Goal: Task Accomplishment & Management: Complete application form

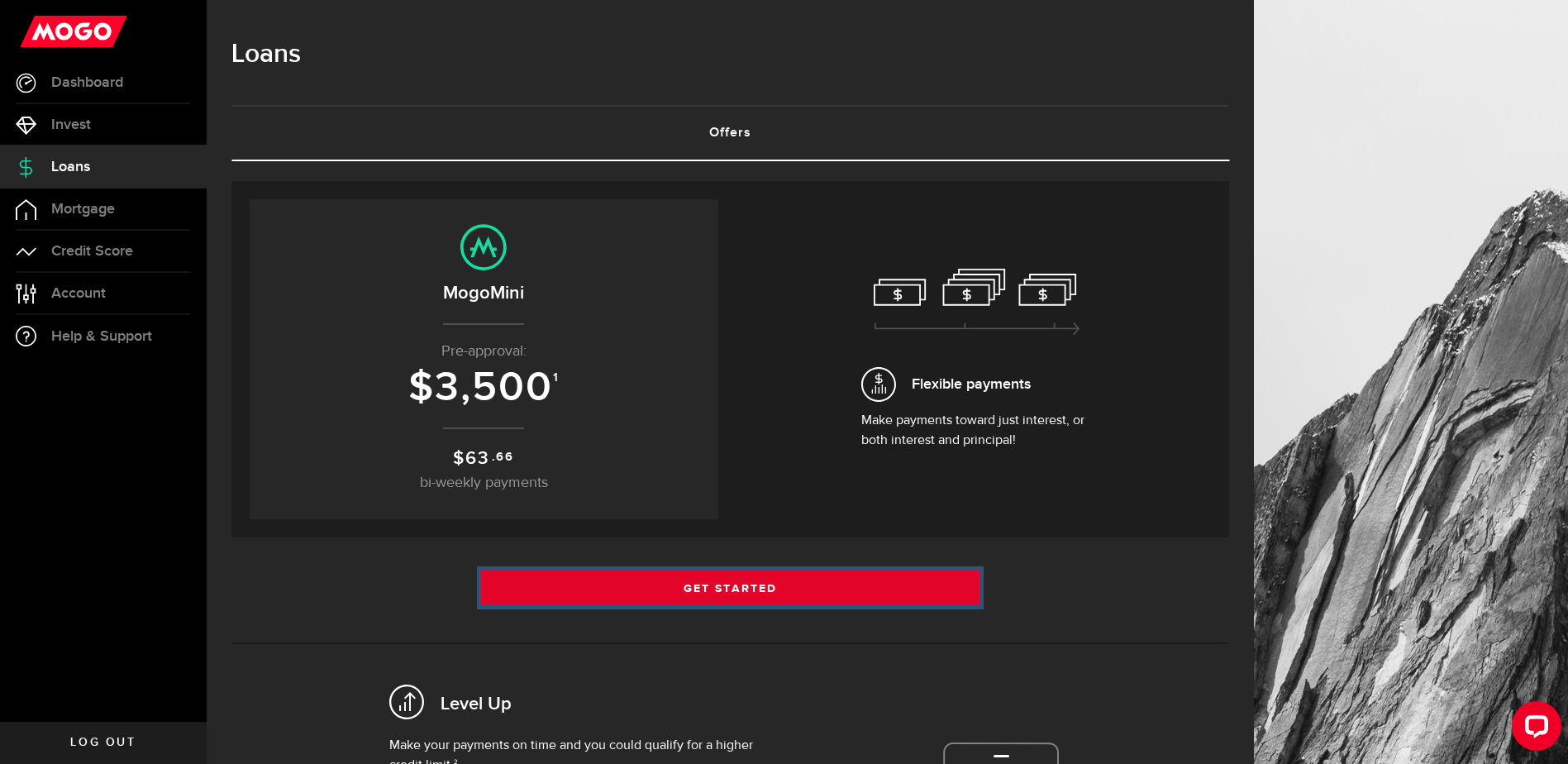
click at [729, 587] on link "Get Started" at bounding box center [730, 587] width 499 height 35
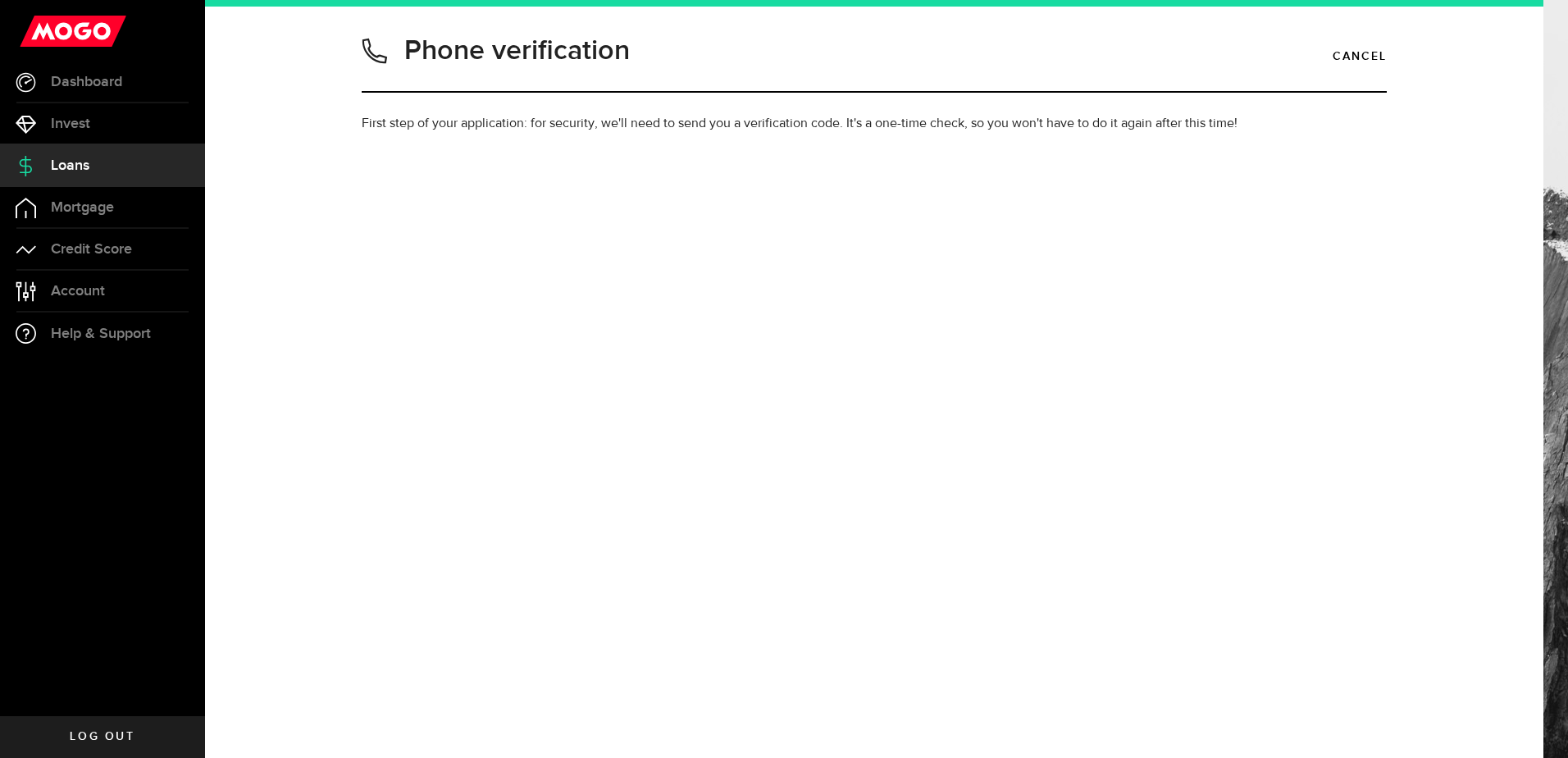
type input "8076304265"
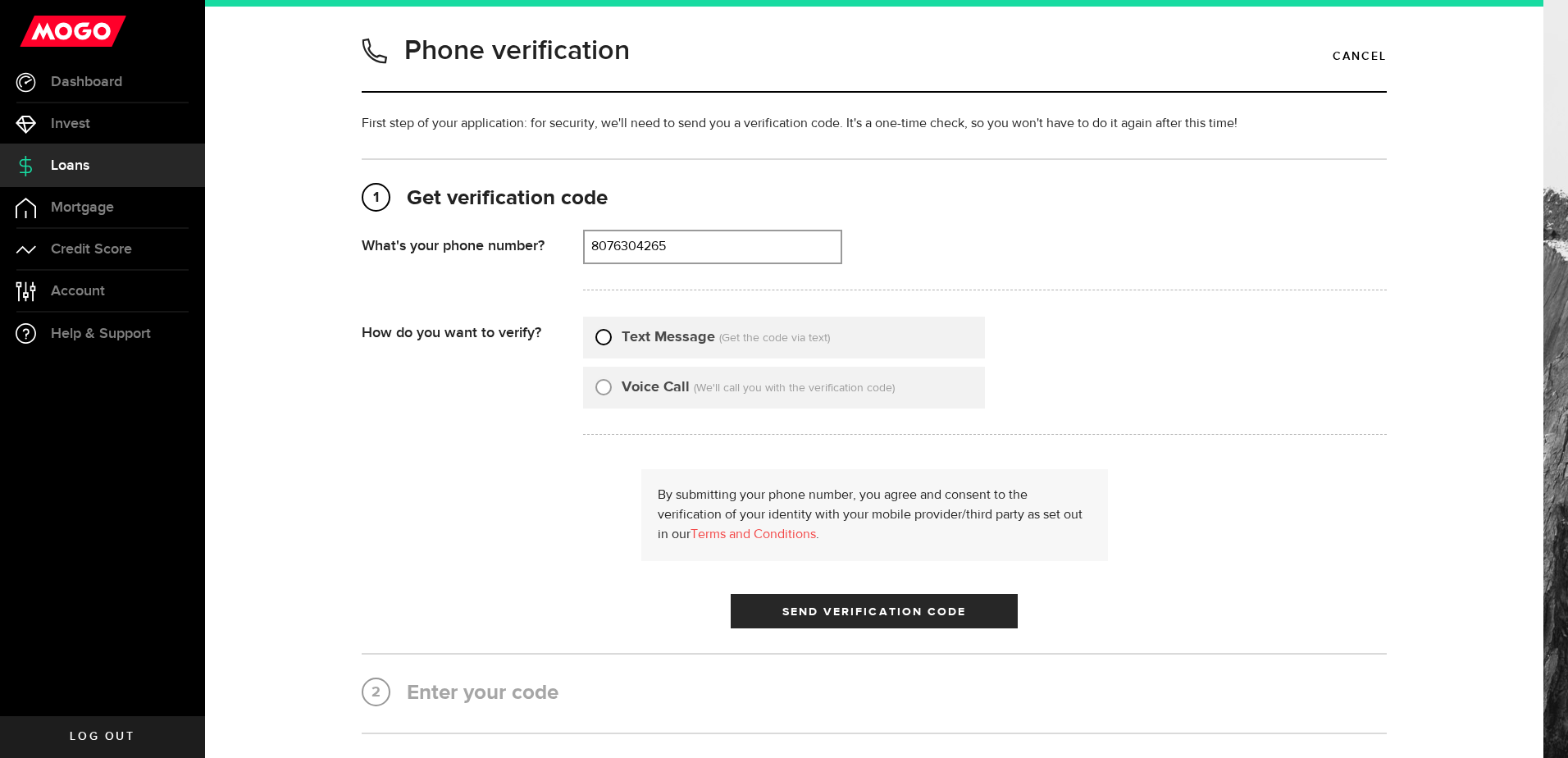
click at [605, 335] on input "Text Message" at bounding box center [602, 334] width 16 height 16
radio input "true"
click at [854, 613] on span "Send Verification Code" at bounding box center [874, 612] width 184 height 11
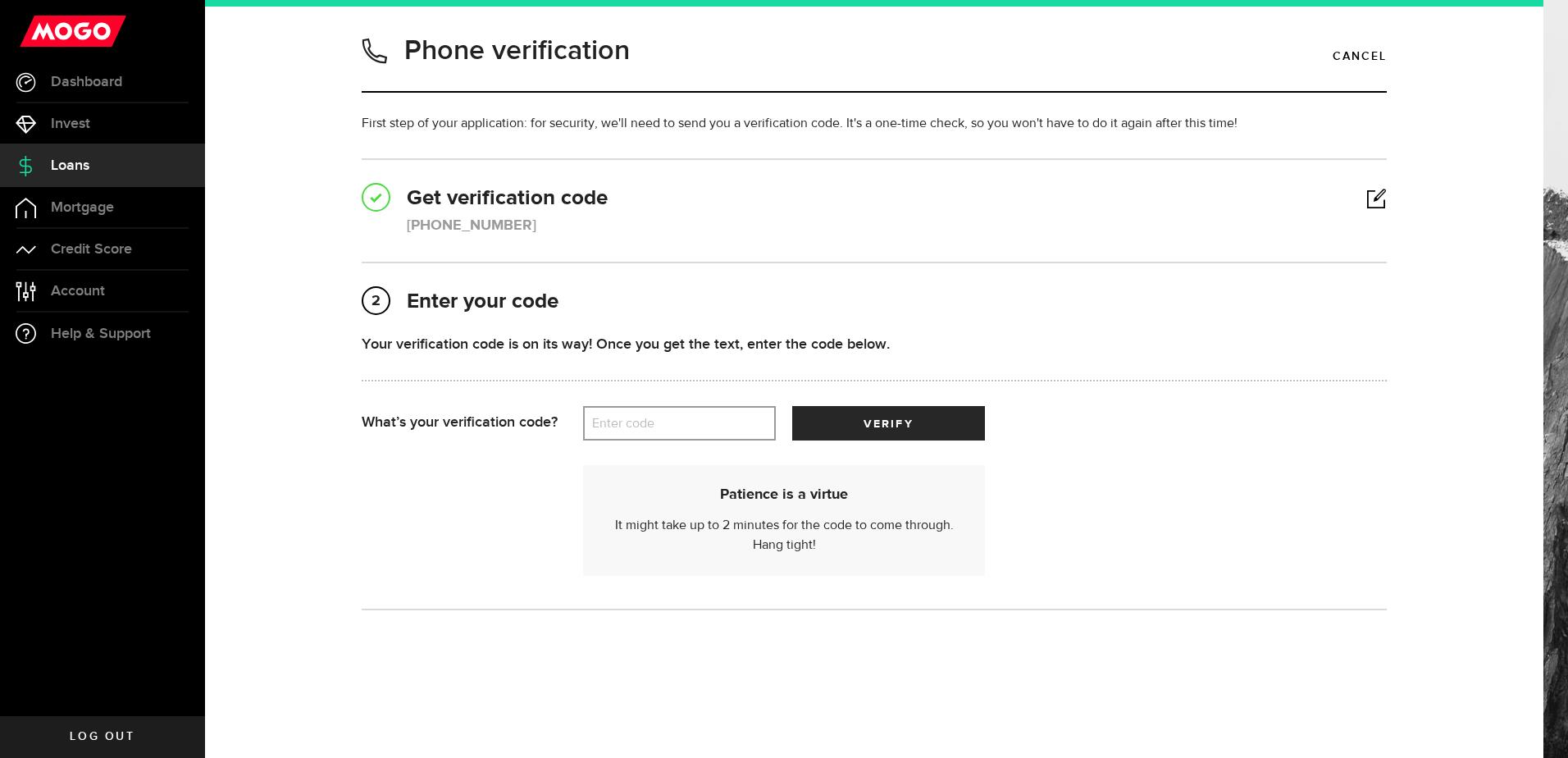
click at [677, 427] on label "Enter code" at bounding box center [679, 424] width 193 height 34
click at [677, 427] on input "Enter code" at bounding box center [679, 423] width 193 height 35
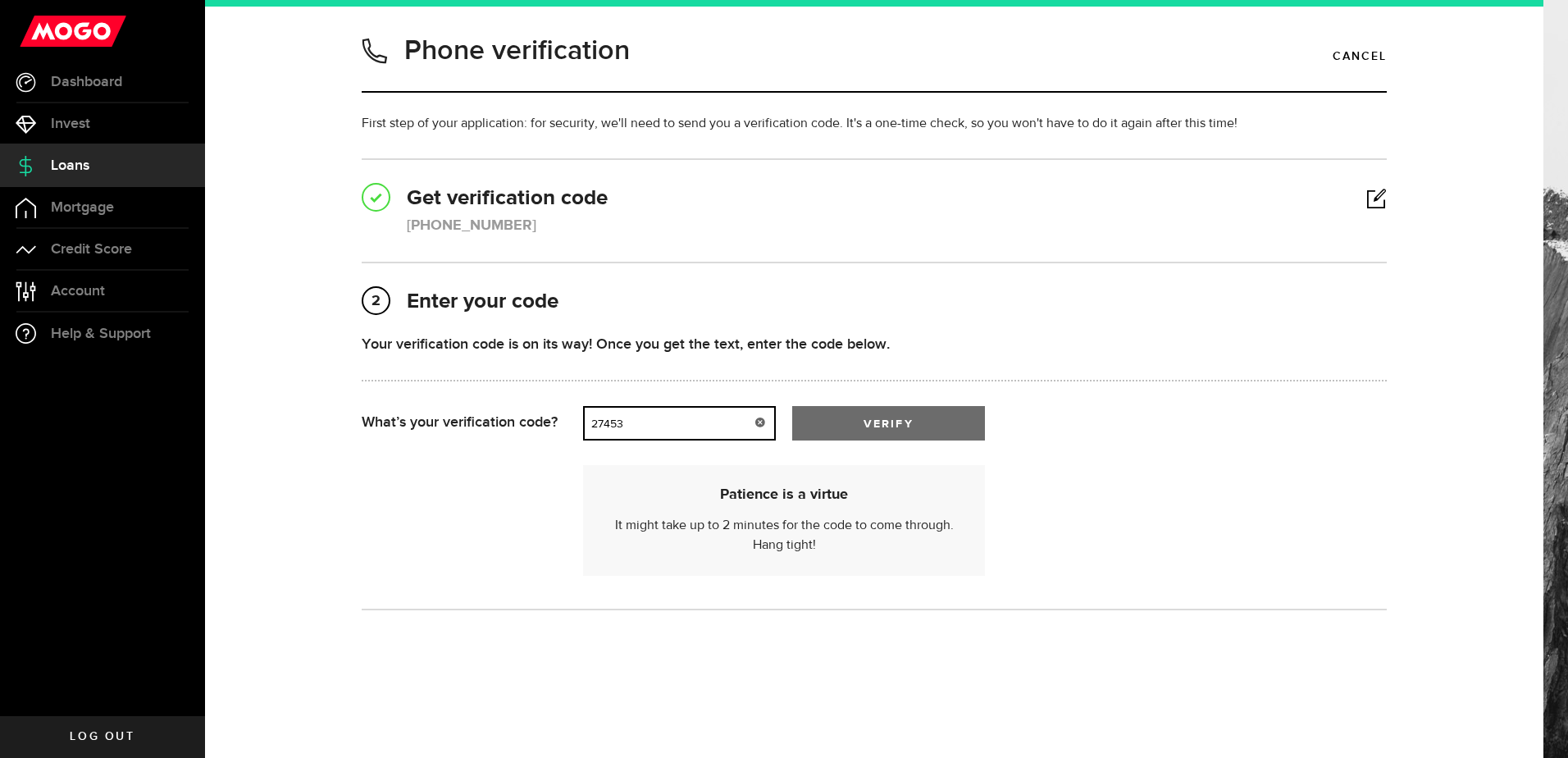
type input "27453"
click at [878, 426] on span "submit" at bounding box center [888, 427] width 27 height 27
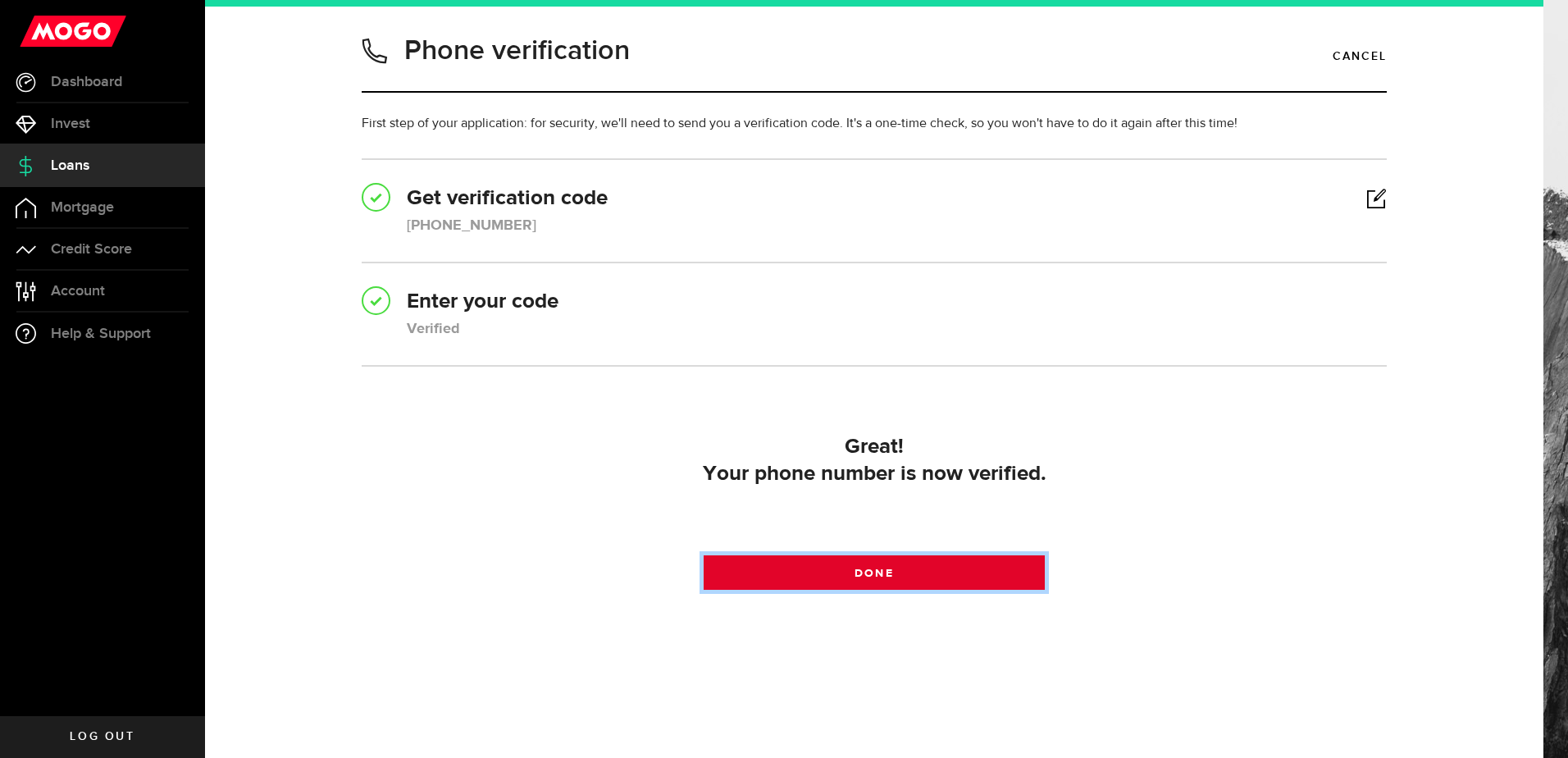
click at [850, 565] on link "Done" at bounding box center [873, 573] width 342 height 35
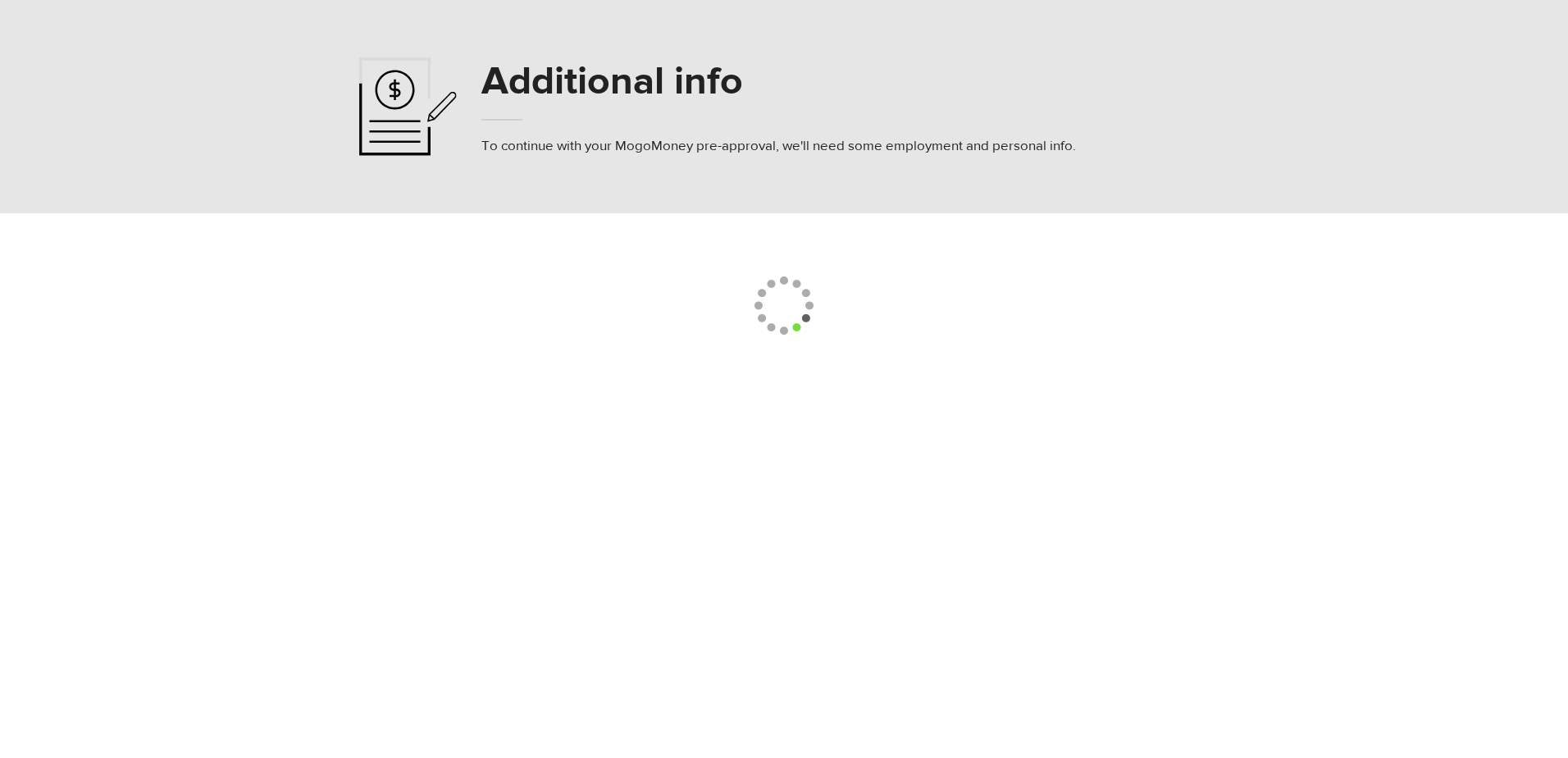
select select
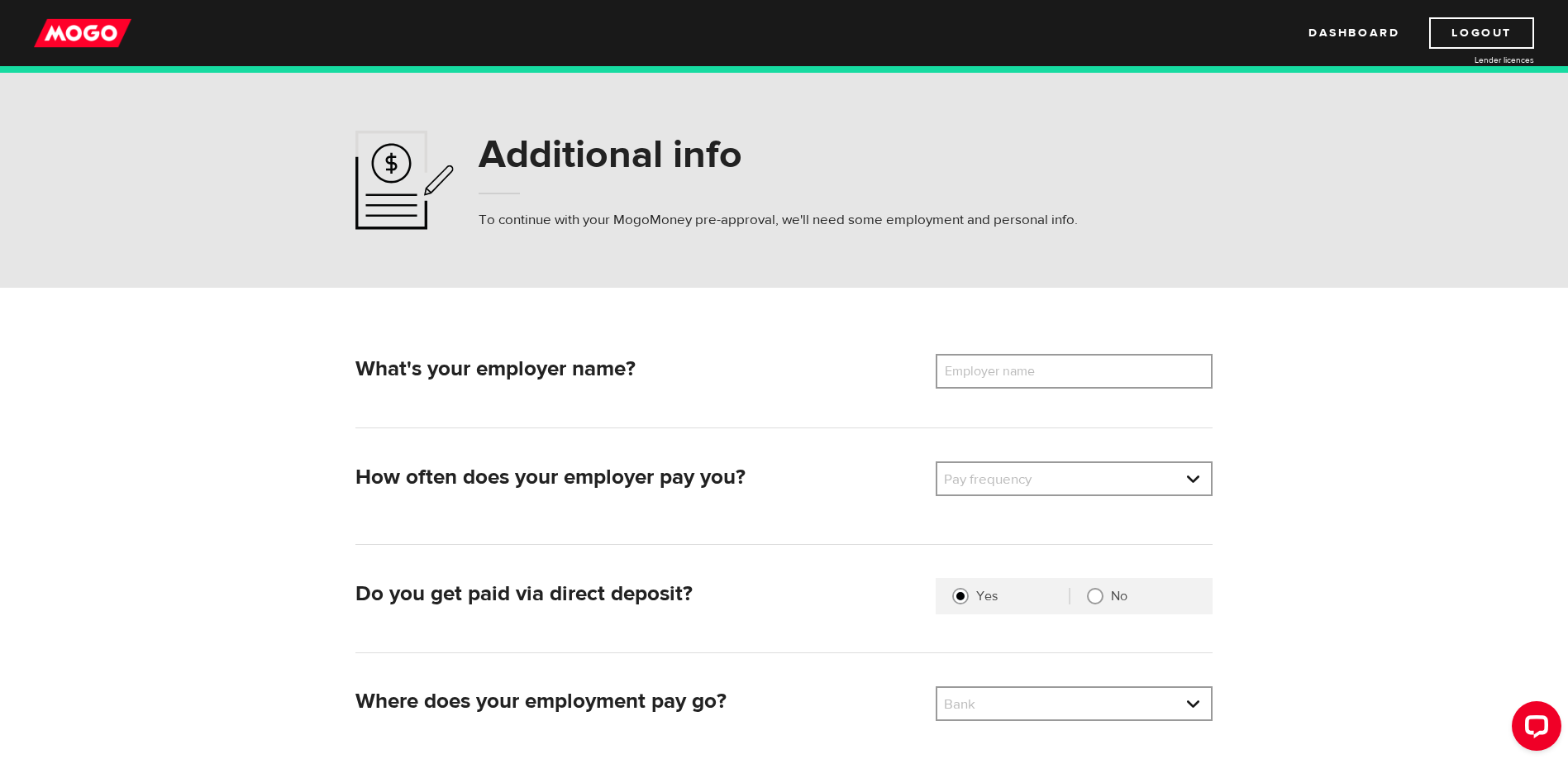
click at [1025, 366] on label "Employer name" at bounding box center [1002, 371] width 133 height 35
click at [1025, 366] on input "Employer name" at bounding box center [1074, 371] width 277 height 35
type input "Lowerys Ltd"
click at [1188, 481] on link at bounding box center [1074, 478] width 273 height 31
drag, startPoint x: 1195, startPoint y: 478, endPoint x: 1176, endPoint y: 478, distance: 19.0
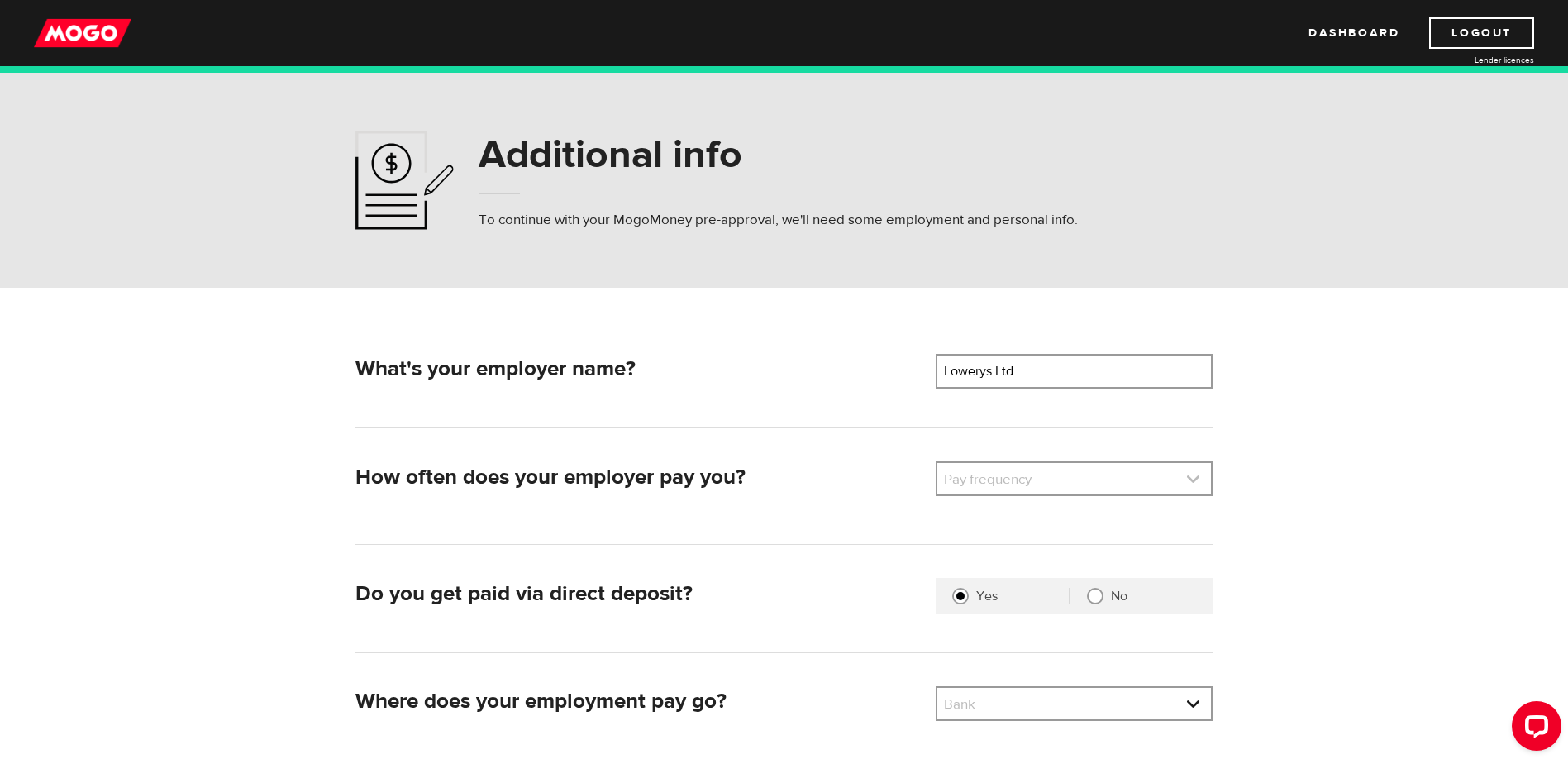
click at [1194, 478] on link at bounding box center [1074, 478] width 273 height 31
click at [972, 561] on li "Bi-Weekly" at bounding box center [1074, 562] width 273 height 27
select select "2"
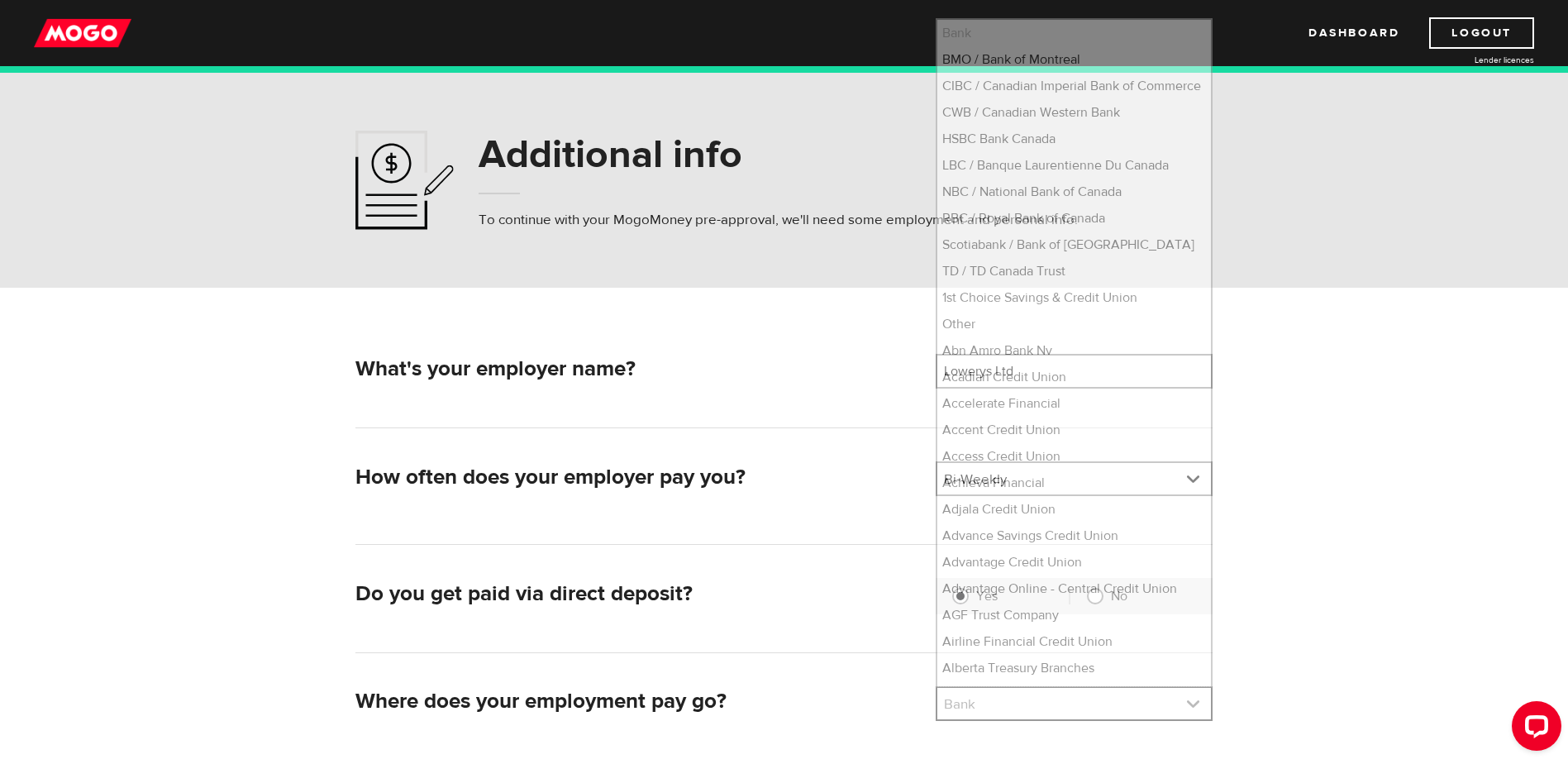
click at [968, 699] on link at bounding box center [1074, 703] width 273 height 31
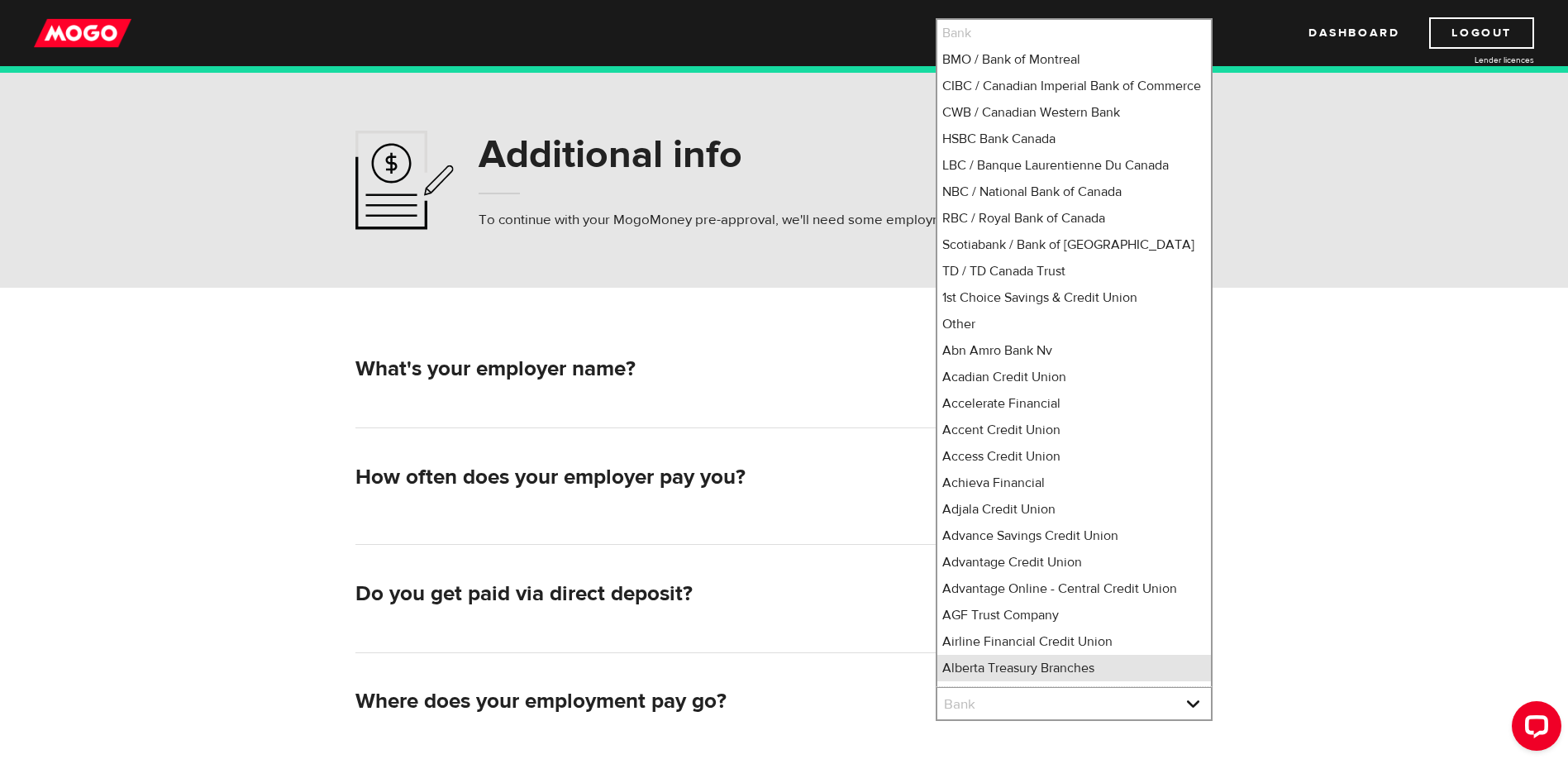
scroll to position [15, 0]
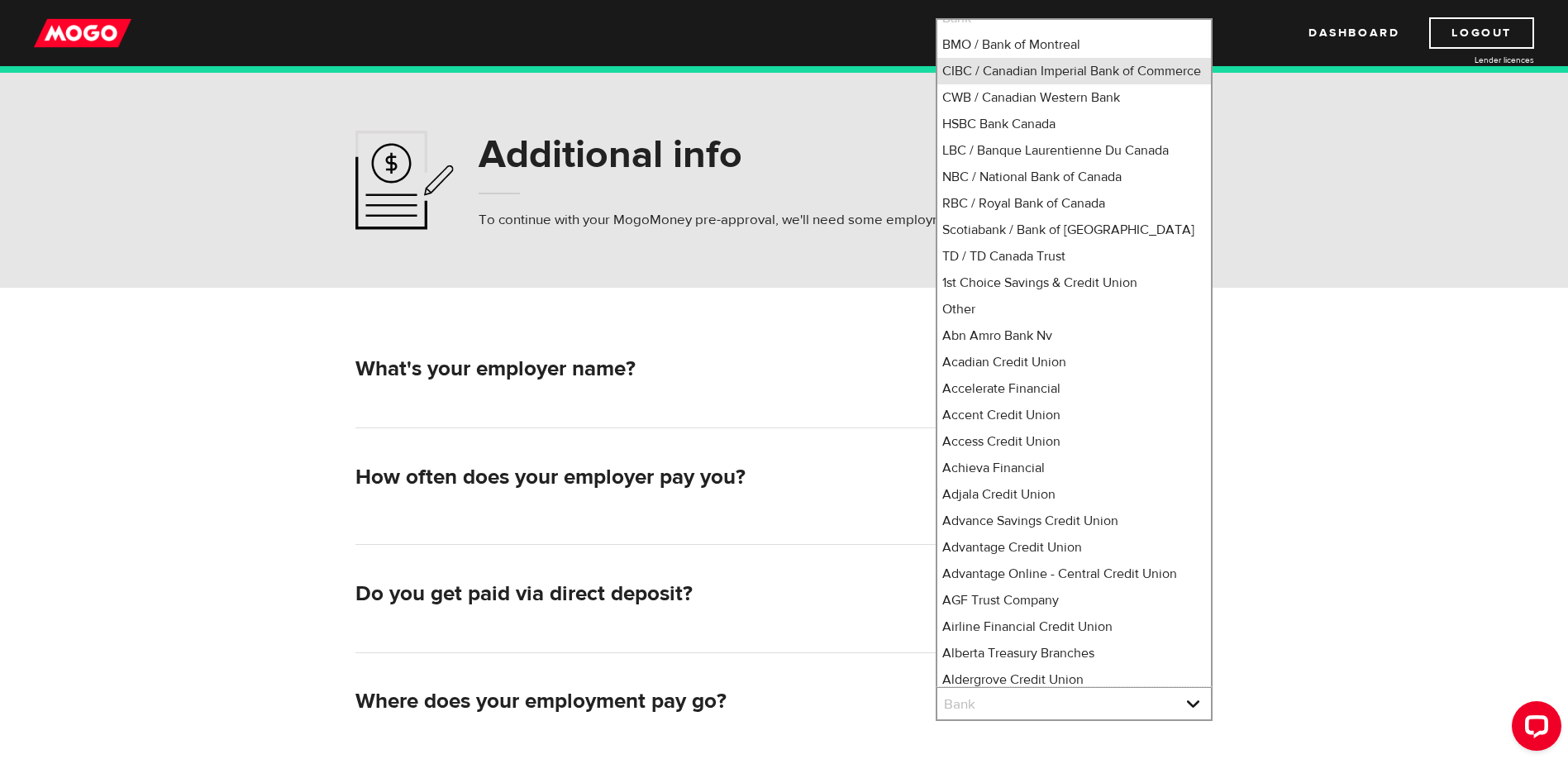
click at [1018, 74] on li "CIBC / Canadian Imperial Bank of Commerce" at bounding box center [1074, 71] width 273 height 27
select select "4"
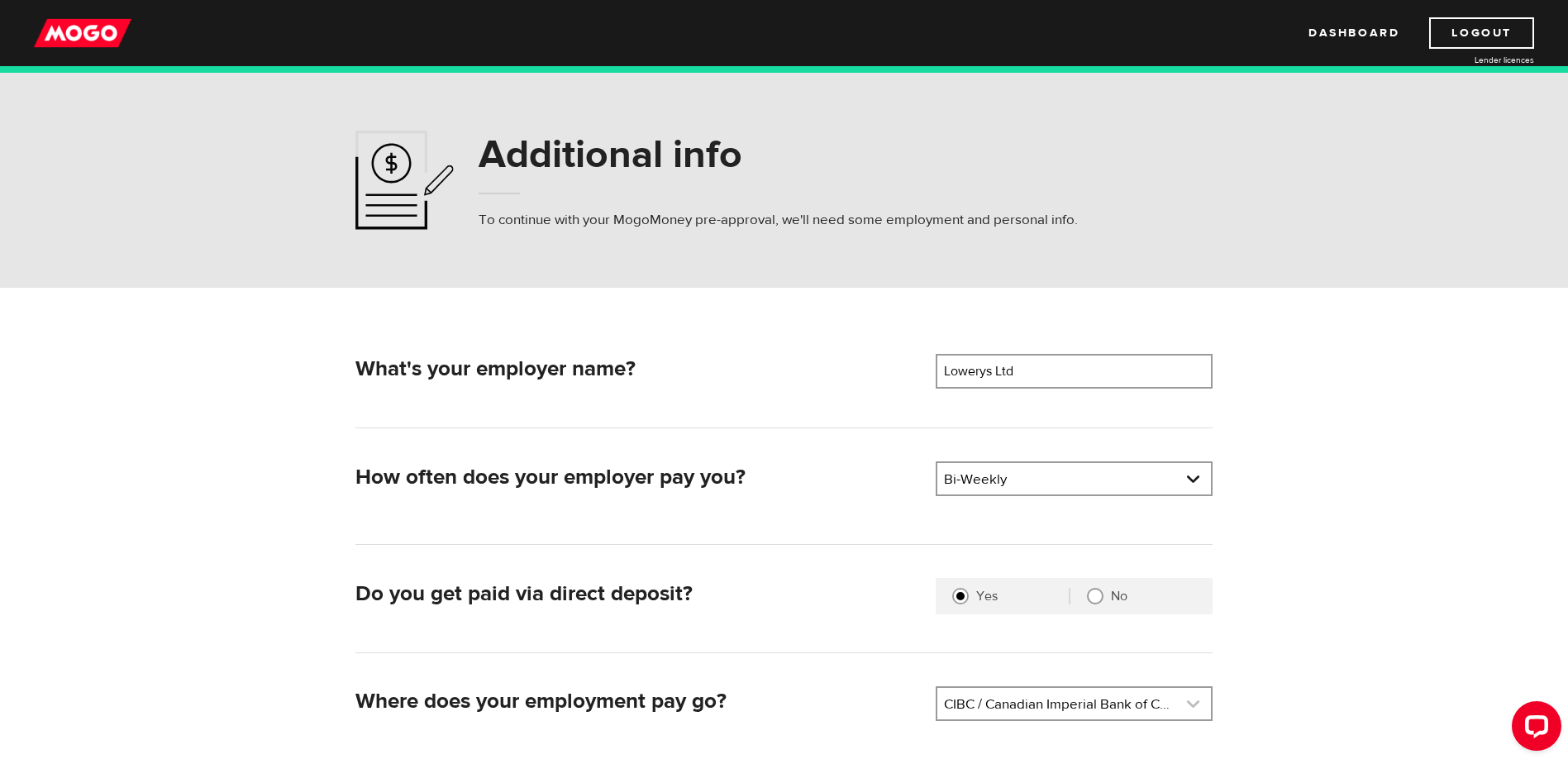
scroll to position [165, 0]
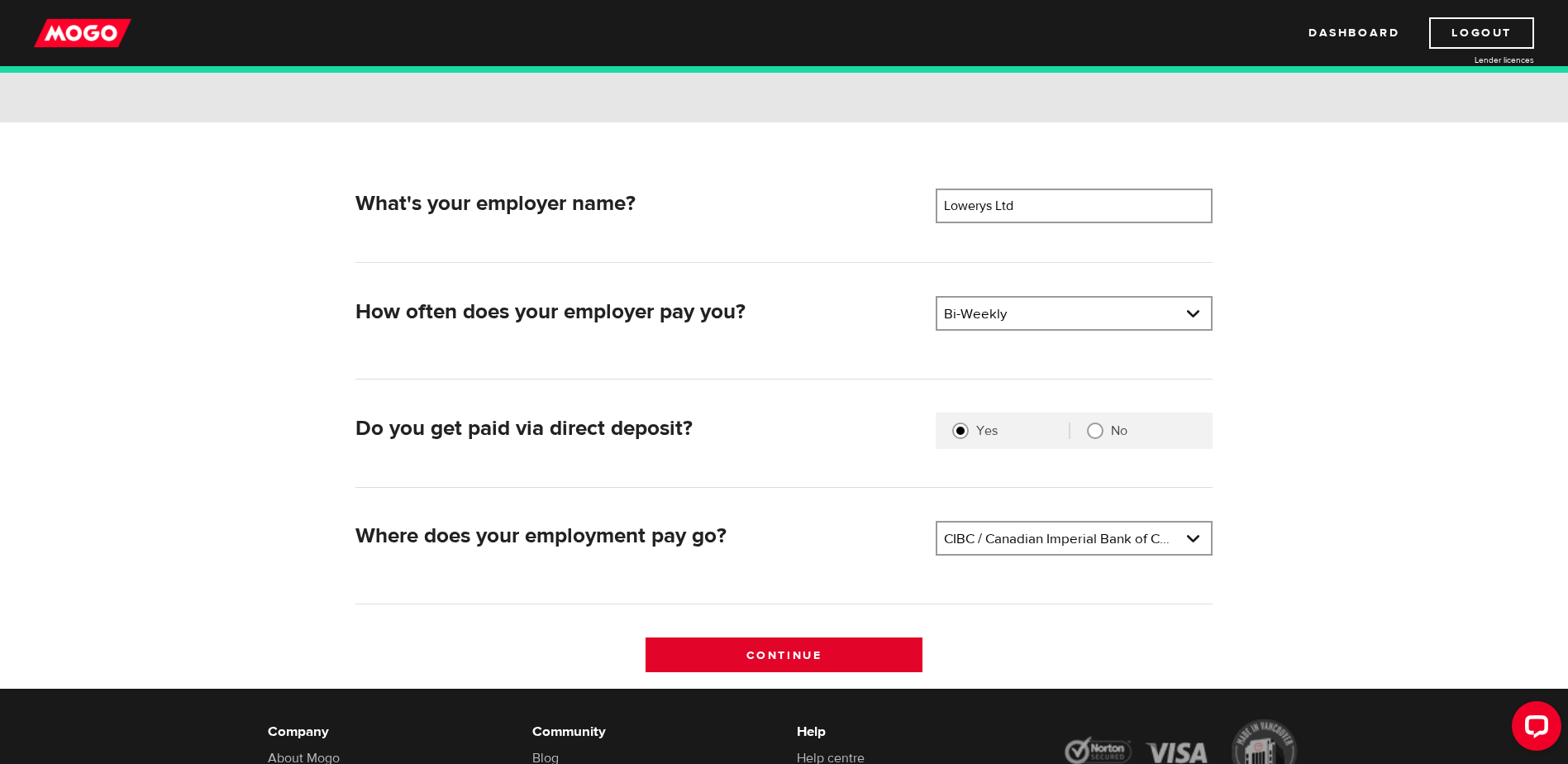
click at [770, 659] on input "Continue" at bounding box center [784, 655] width 277 height 35
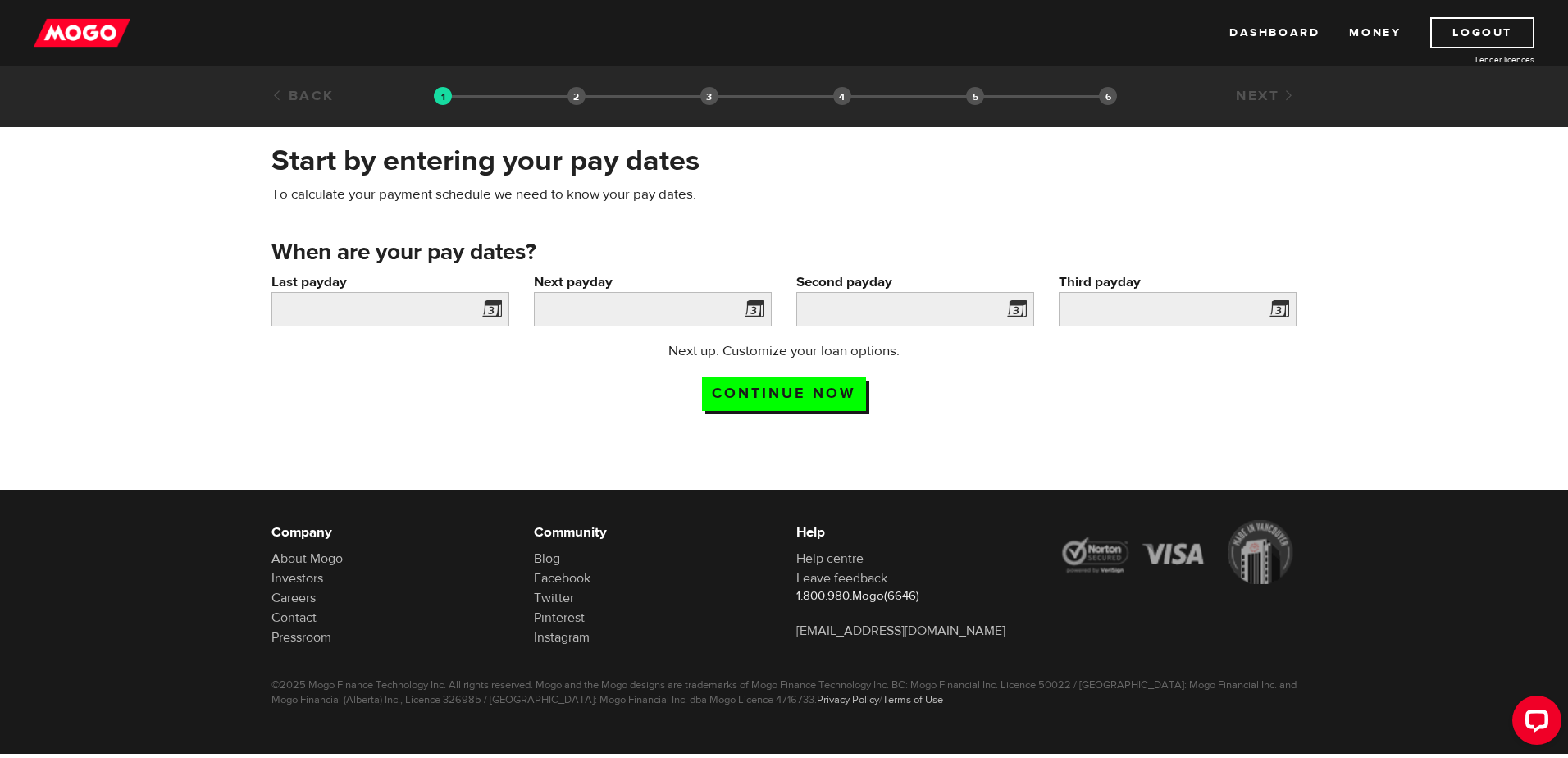
click at [489, 310] on span at bounding box center [488, 312] width 24 height 26
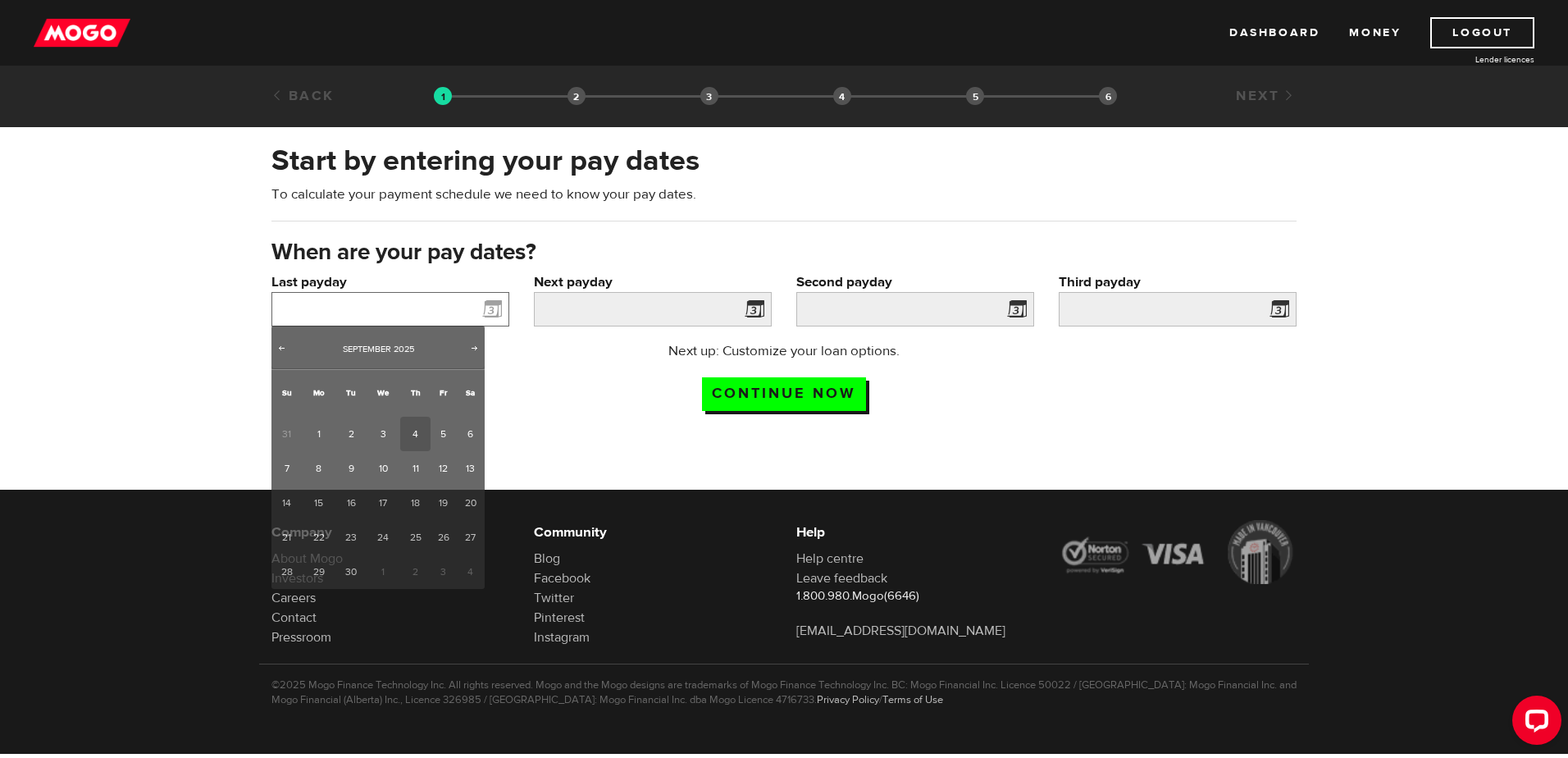
click at [424, 292] on input "Last payday" at bounding box center [390, 309] width 238 height 35
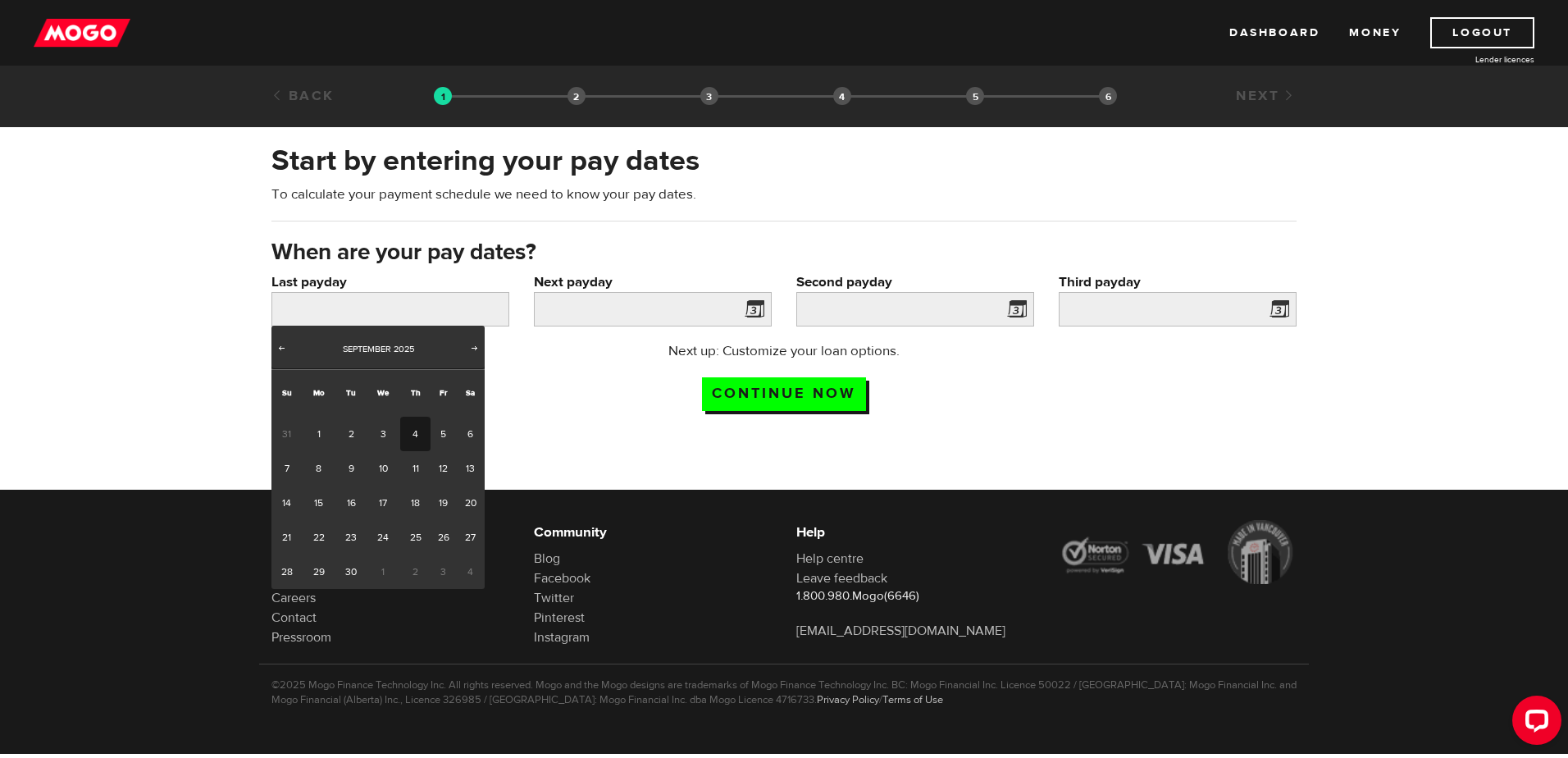
click at [417, 440] on link "4" at bounding box center [415, 434] width 30 height 35
type input "2025/09/04"
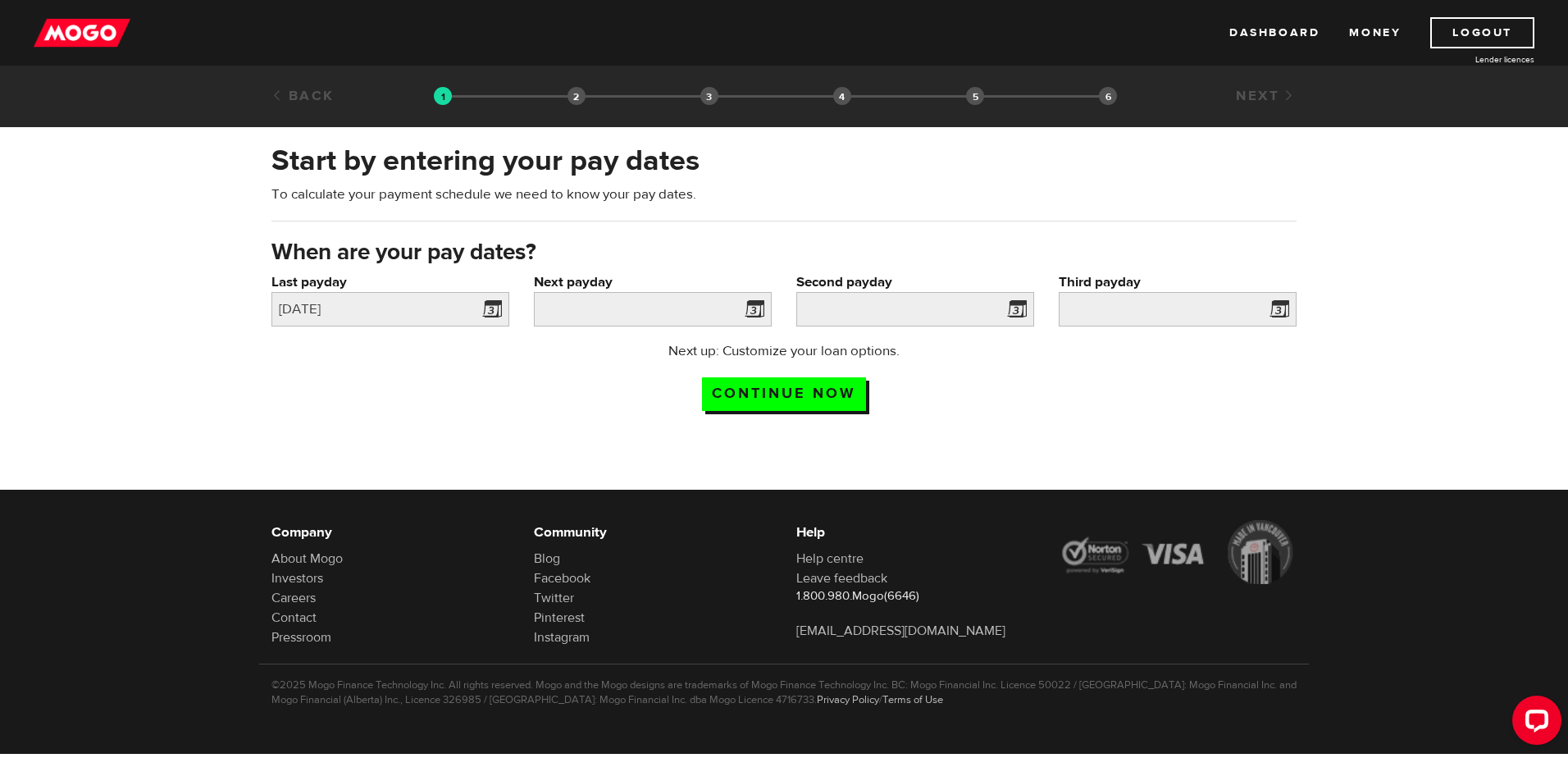
click at [741, 309] on span at bounding box center [751, 312] width 24 height 26
click at [760, 309] on span at bounding box center [751, 312] width 24 height 26
click at [618, 292] on input "Next payday" at bounding box center [652, 309] width 238 height 35
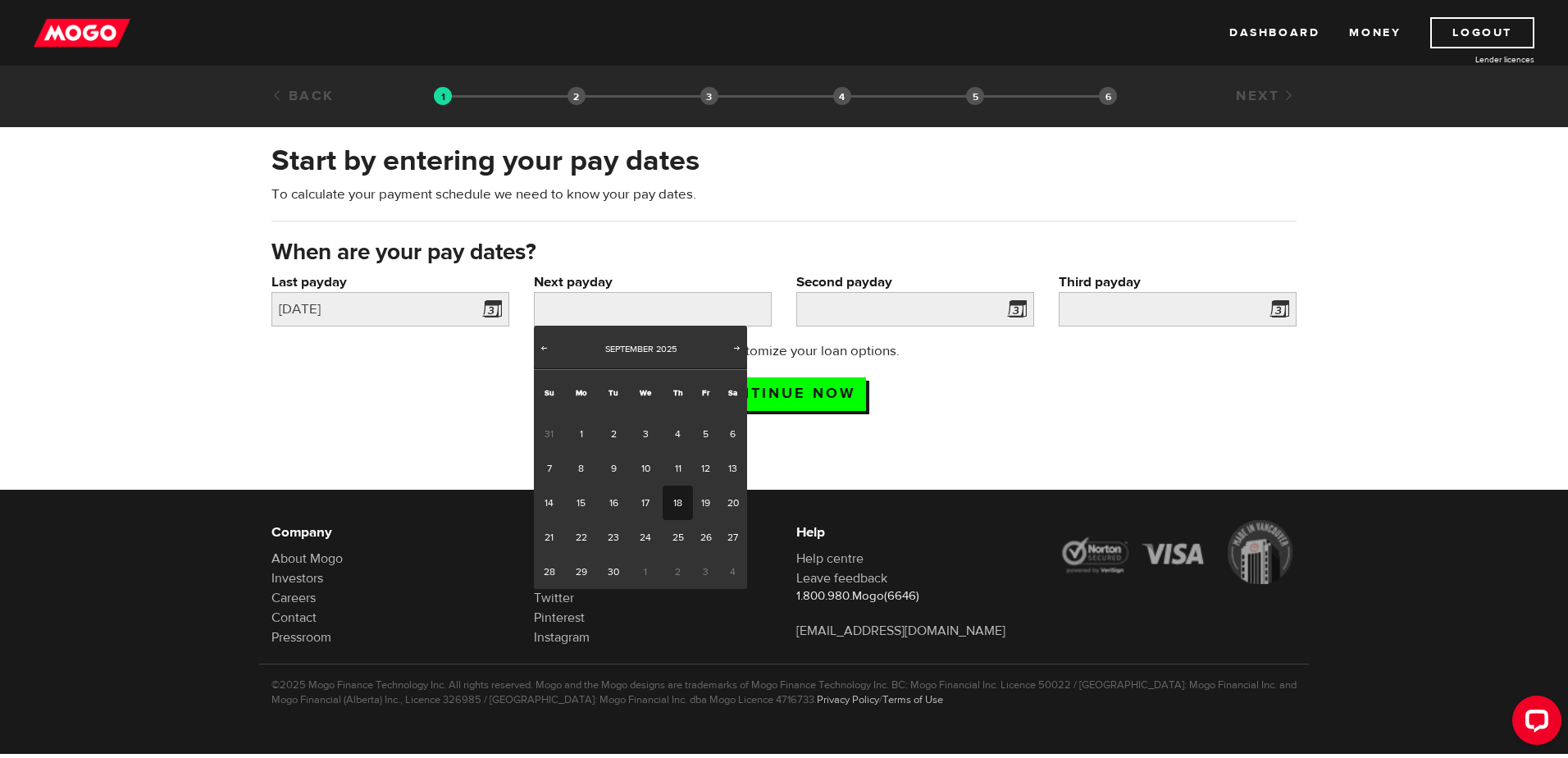
click at [680, 499] on link "18" at bounding box center [678, 503] width 30 height 35
type input "2025/09/18"
type input "2025/10/2"
type input "2025/10/16"
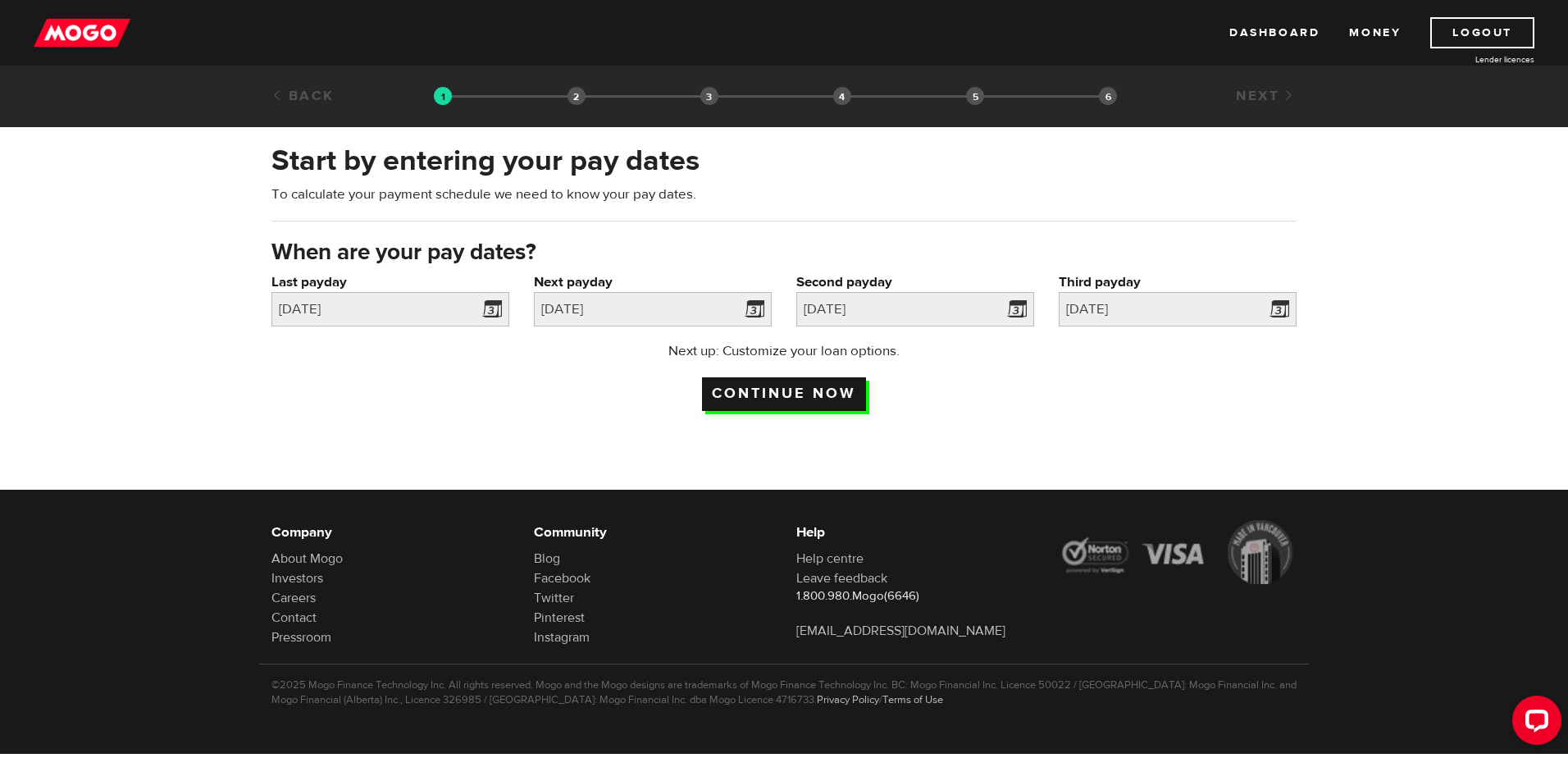
click at [823, 395] on input "Continue now" at bounding box center [784, 395] width 164 height 34
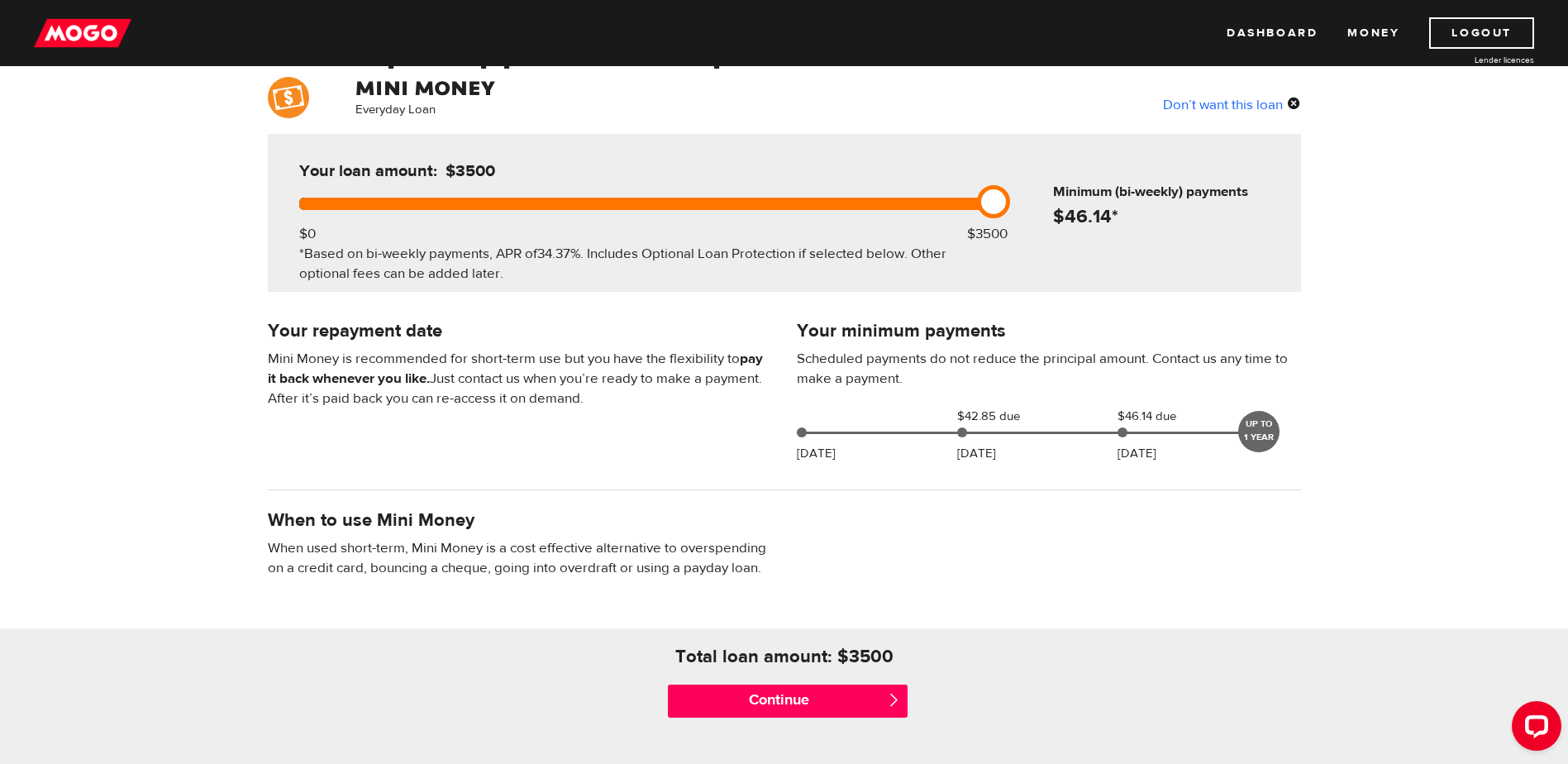
scroll to position [165, 0]
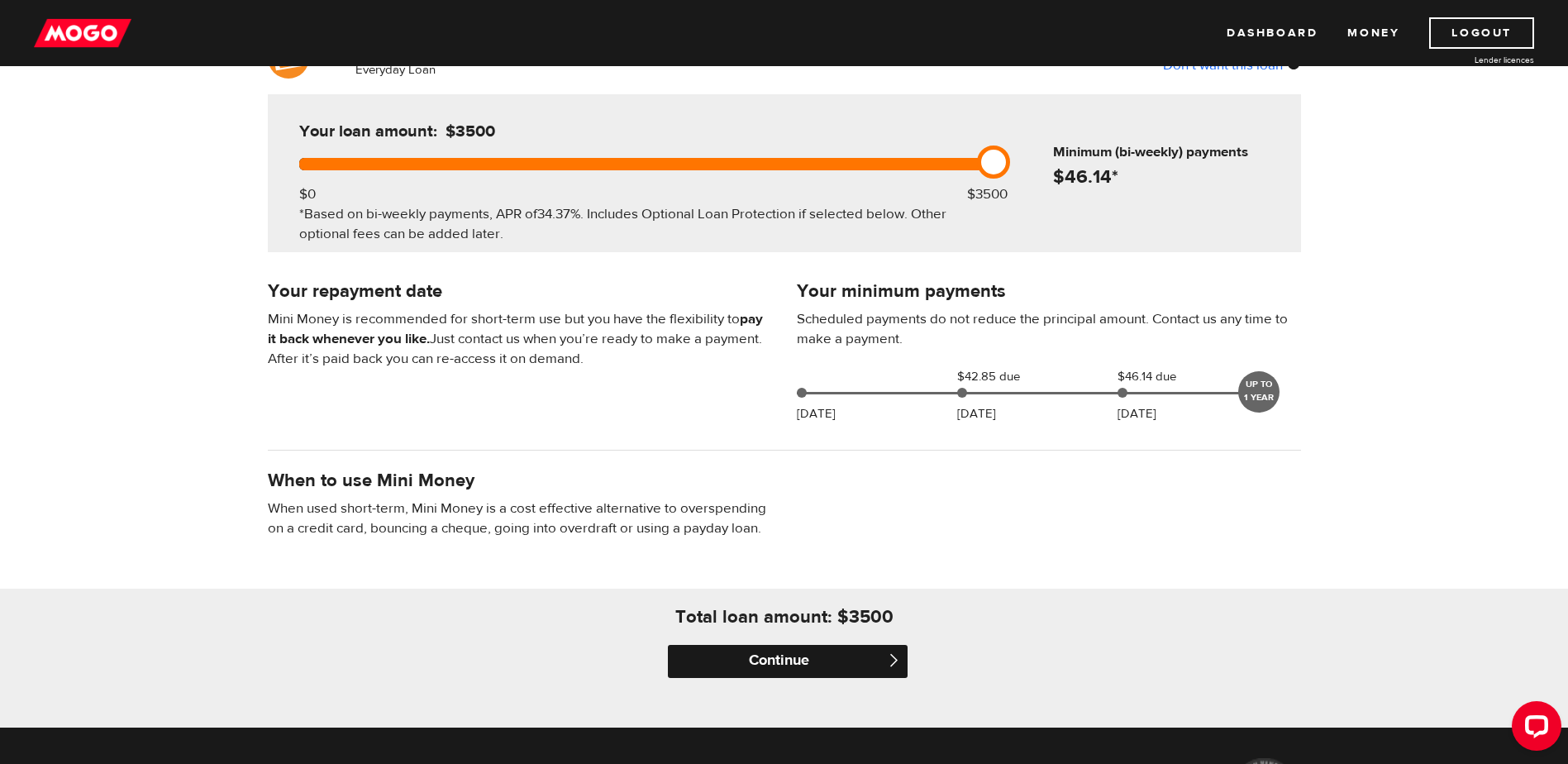
click at [768, 658] on input "Continue" at bounding box center [787, 662] width 240 height 33
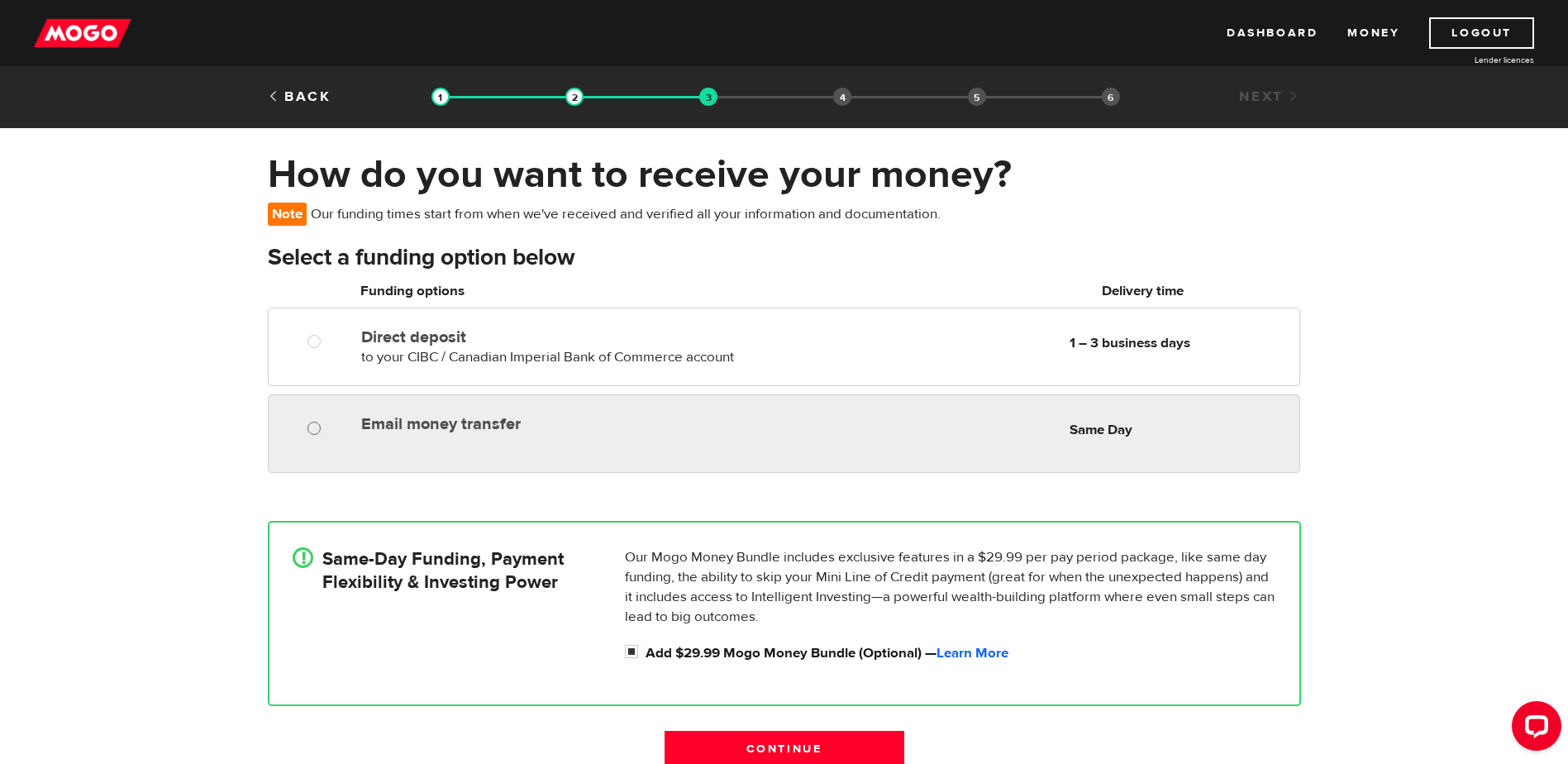
radio input "true"
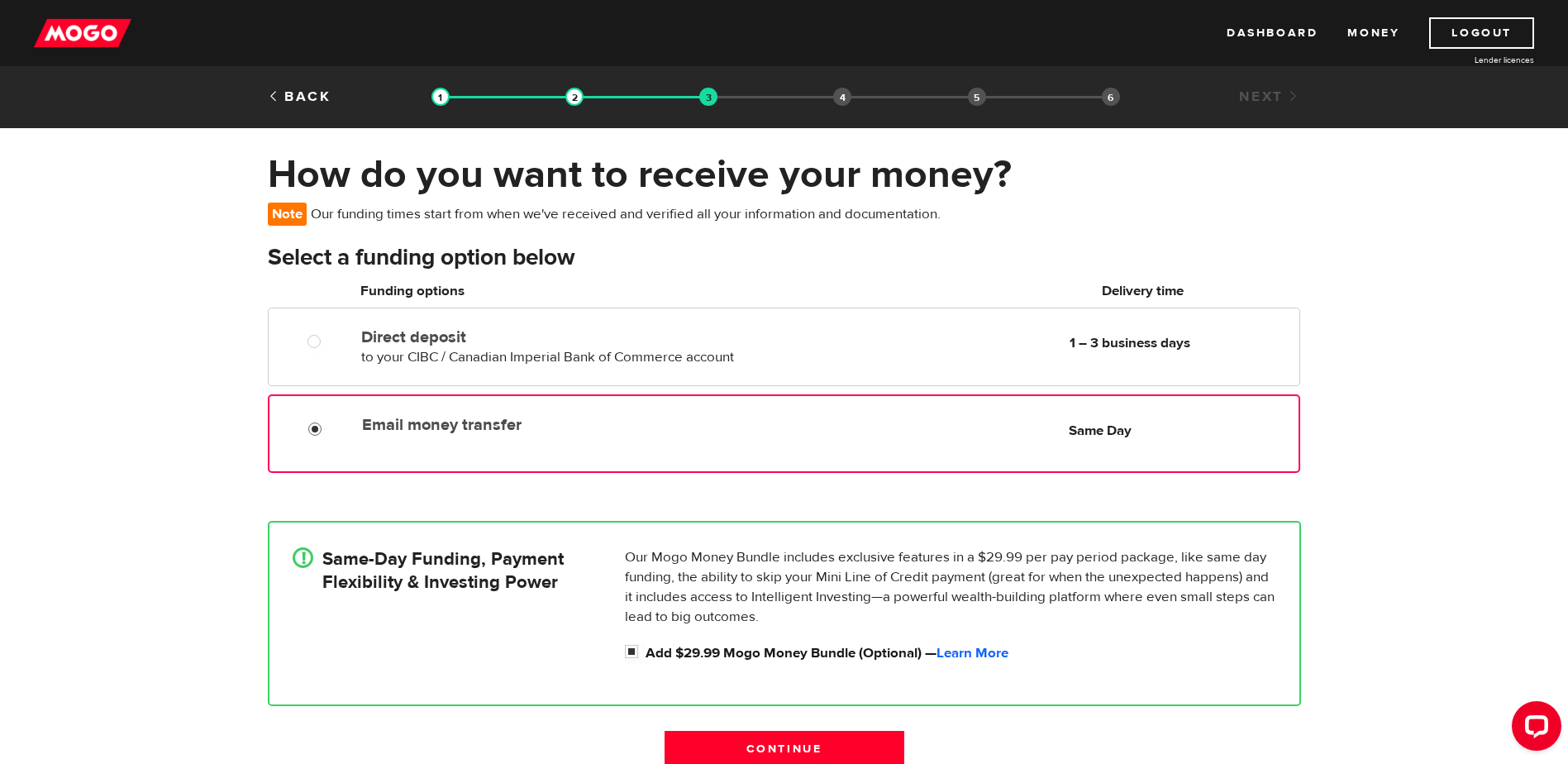
drag, startPoint x: 312, startPoint y: 425, endPoint x: 352, endPoint y: 423, distance: 40.0
click at [313, 424] on input "Email money transfer" at bounding box center [319, 431] width 21 height 21
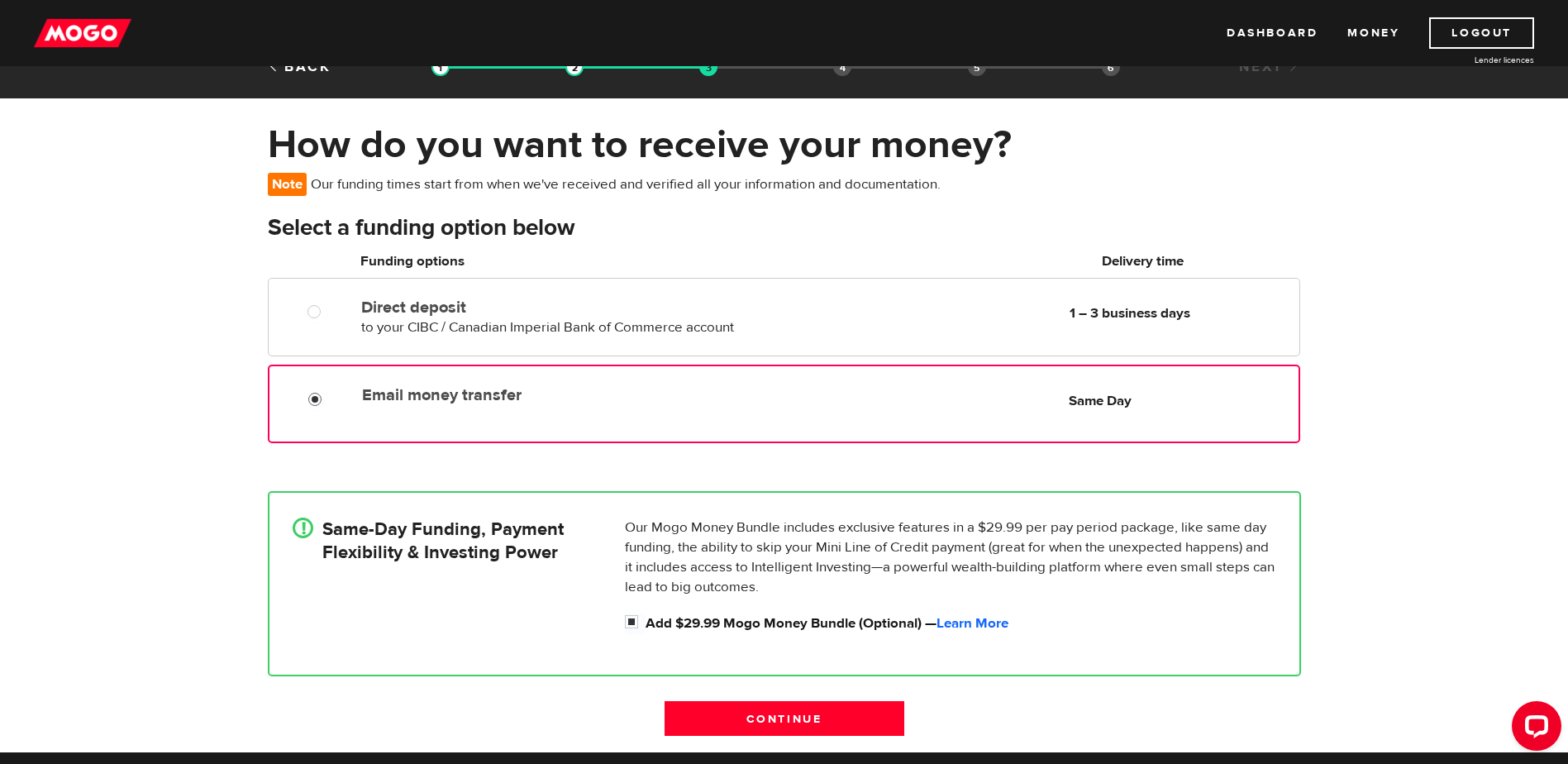
scroll to position [83, 0]
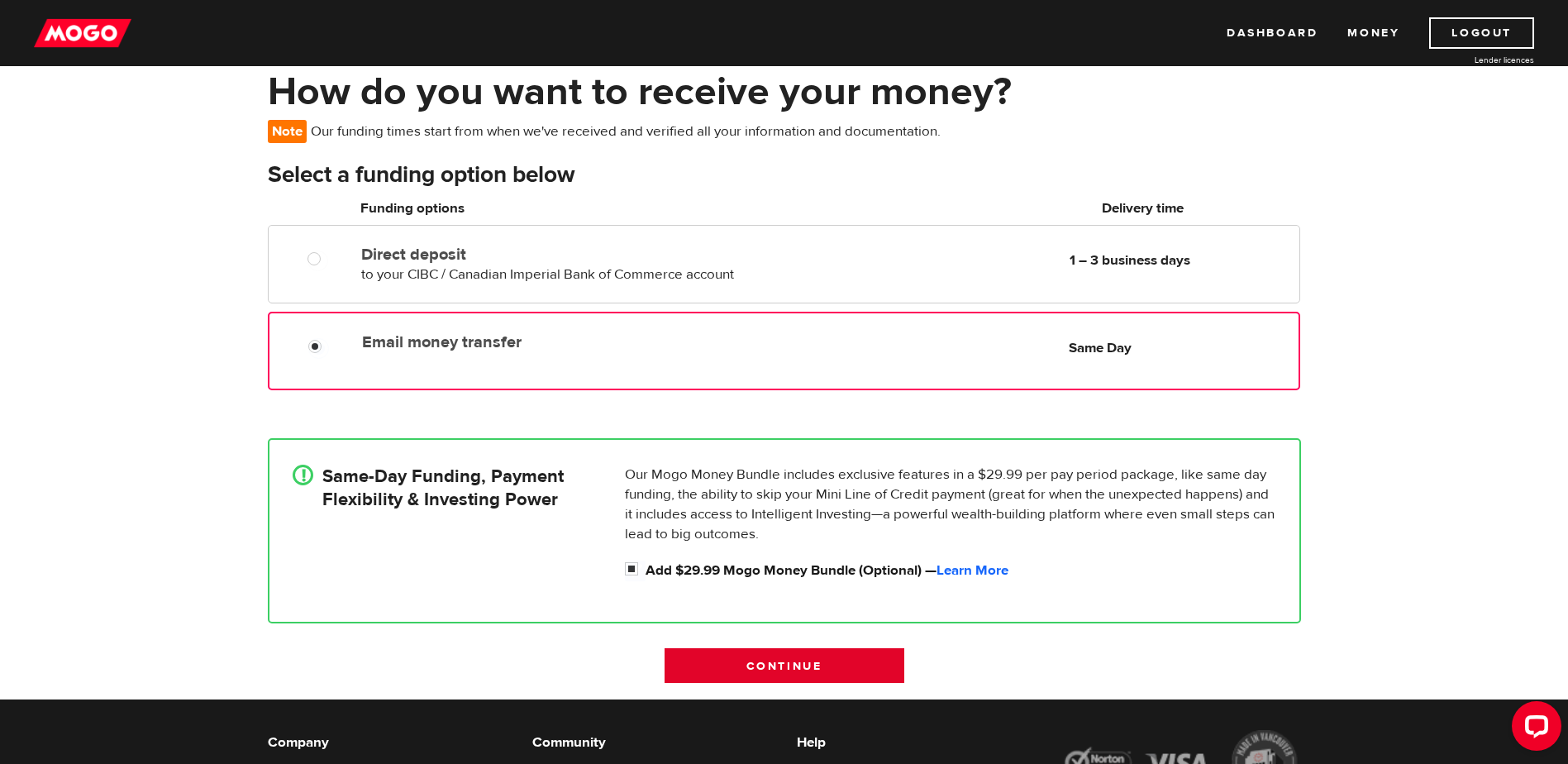
click at [788, 670] on input "Continue" at bounding box center [784, 665] width 240 height 35
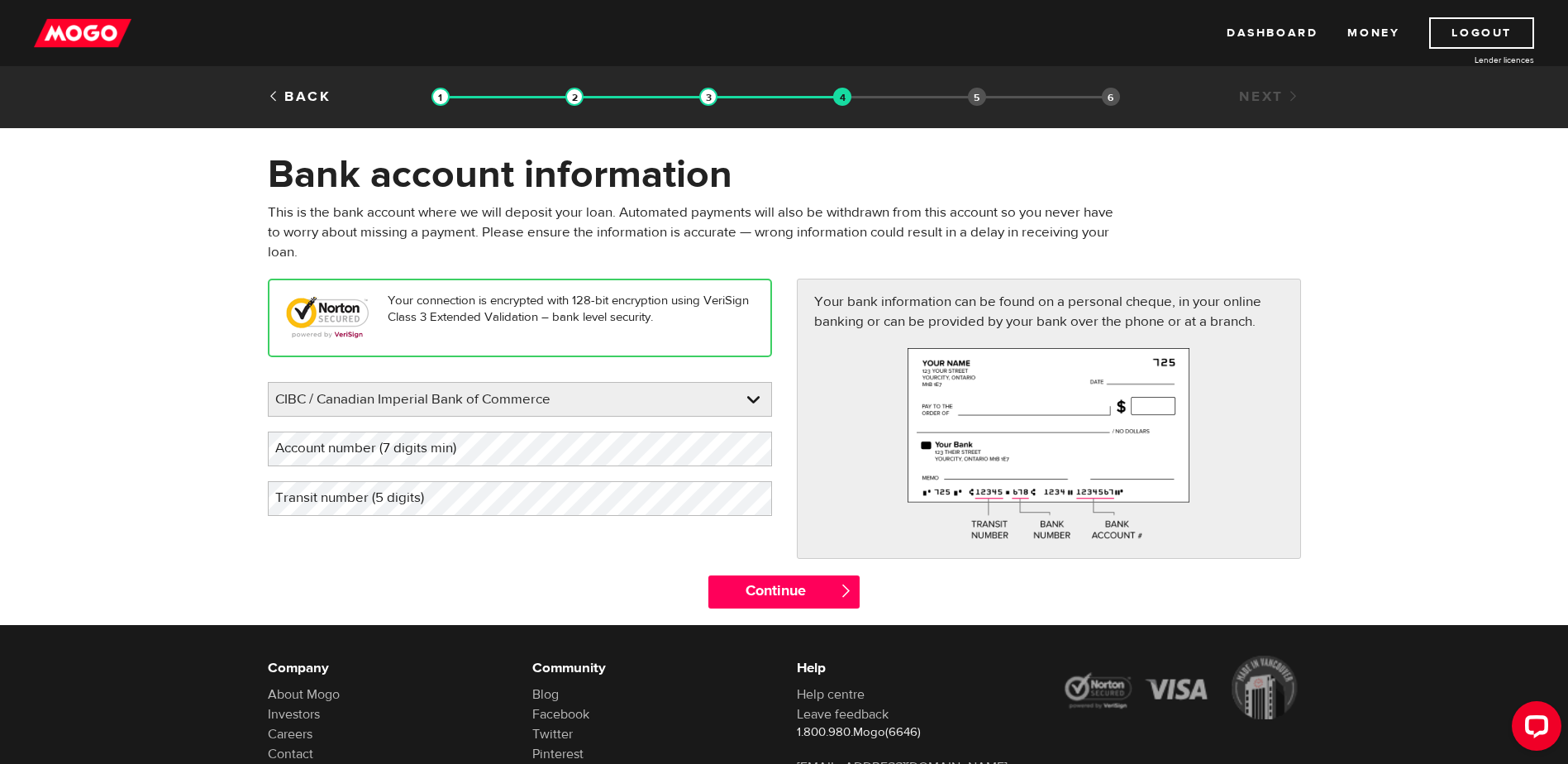
scroll to position [83, 0]
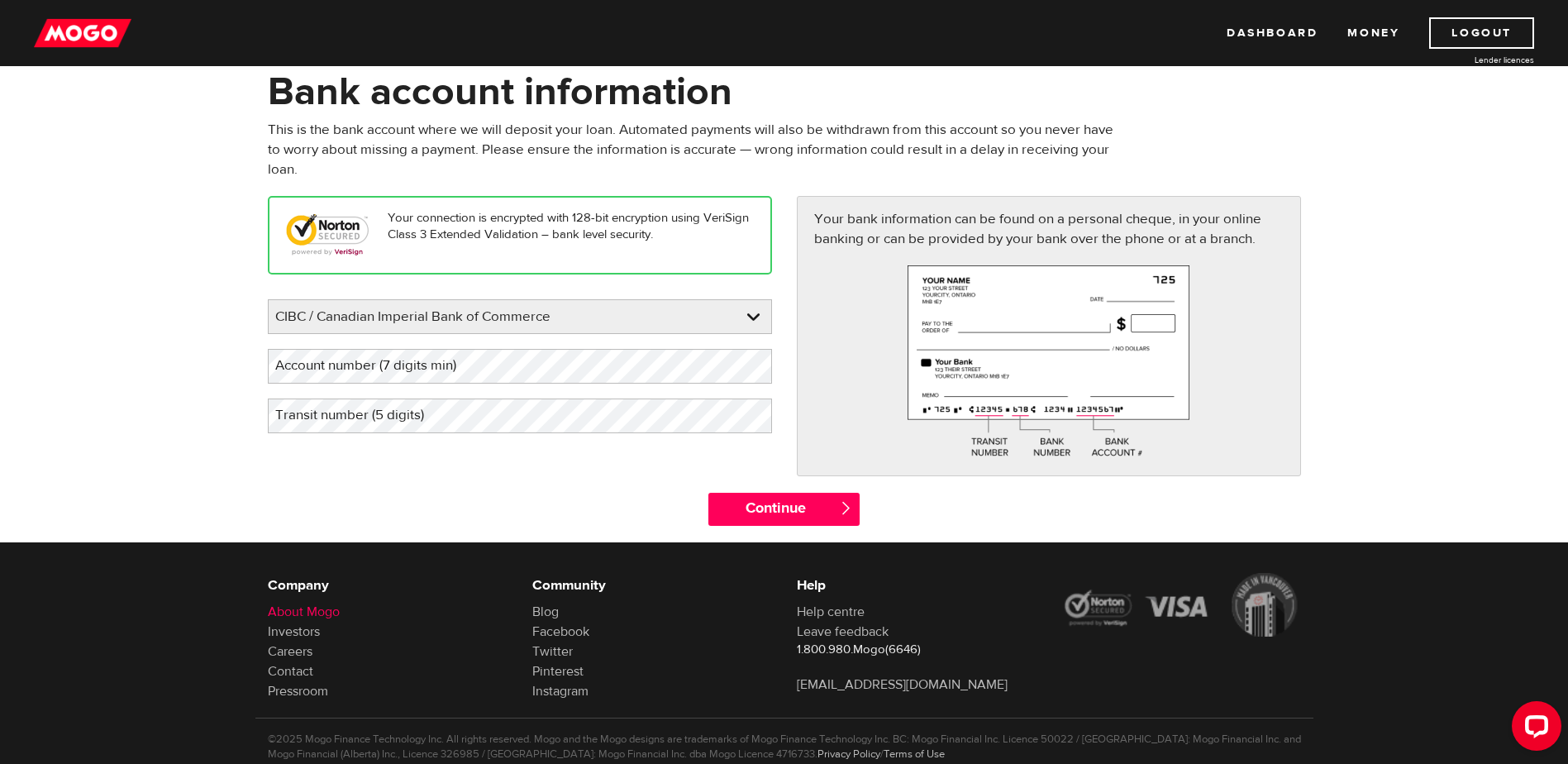
click at [294, 616] on link "About Mogo" at bounding box center [304, 611] width 72 height 16
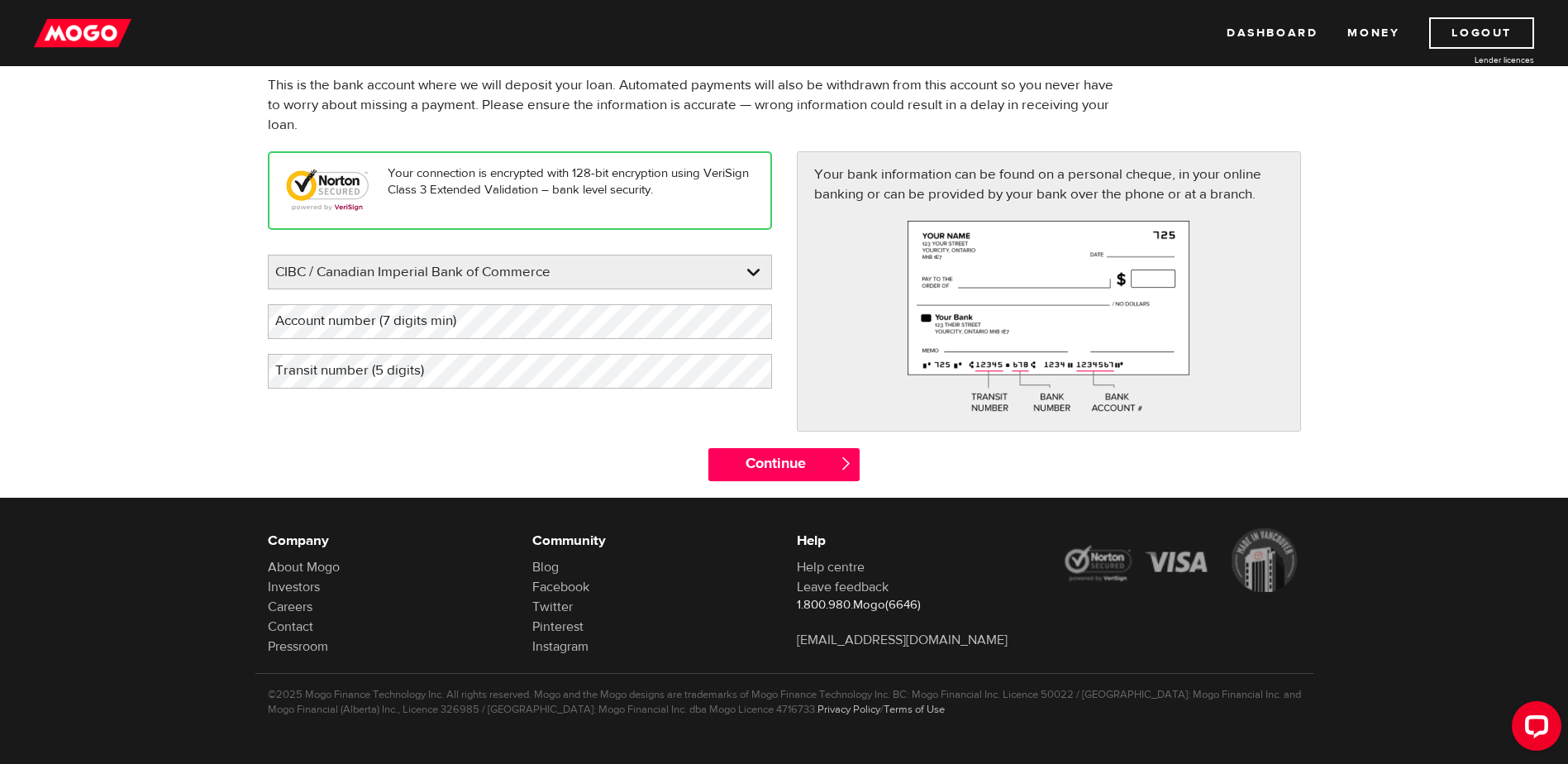
scroll to position [131, 0]
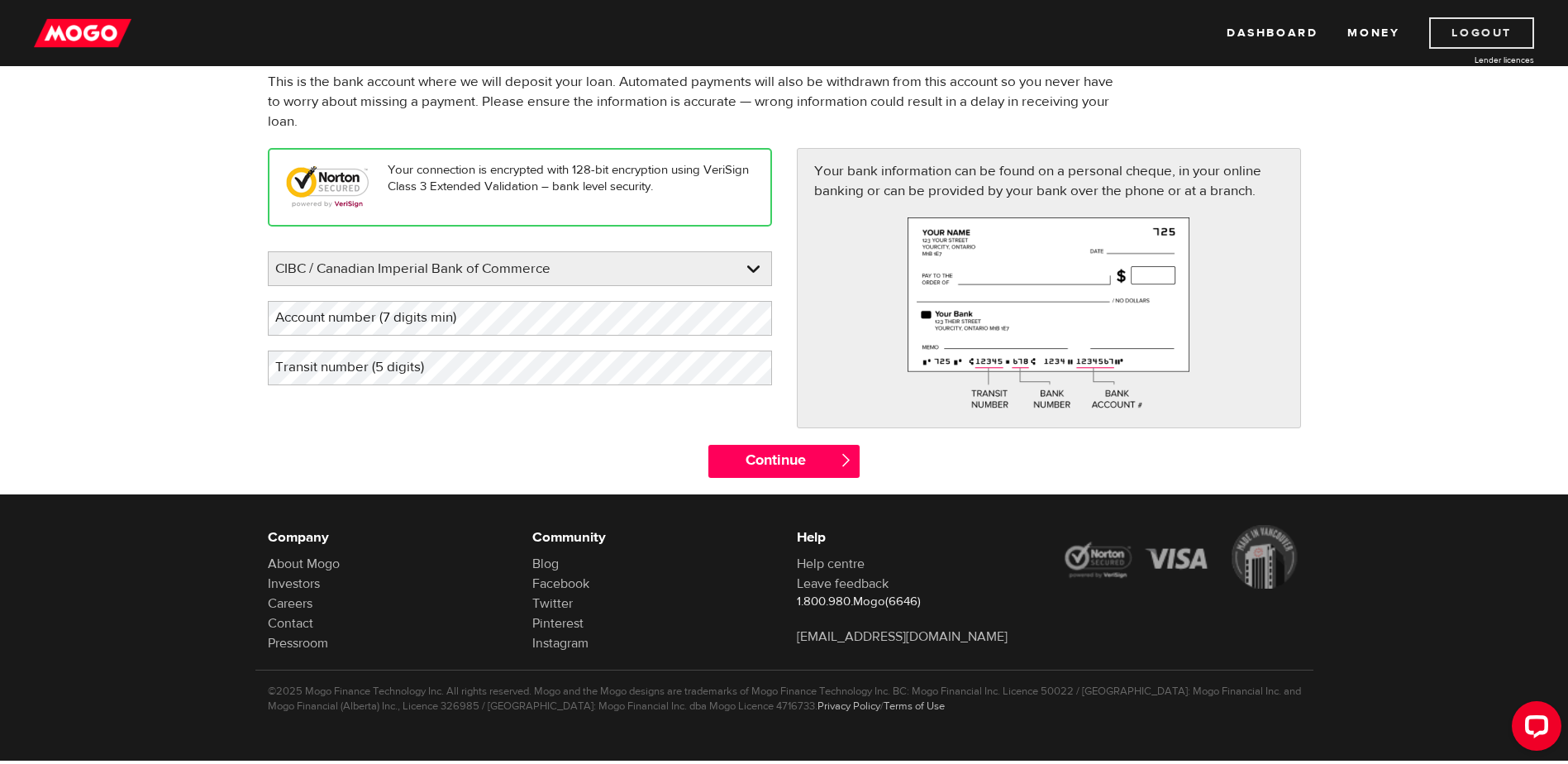
click at [1455, 28] on link "Logout" at bounding box center [1481, 32] width 105 height 31
